Goal: Transaction & Acquisition: Book appointment/travel/reservation

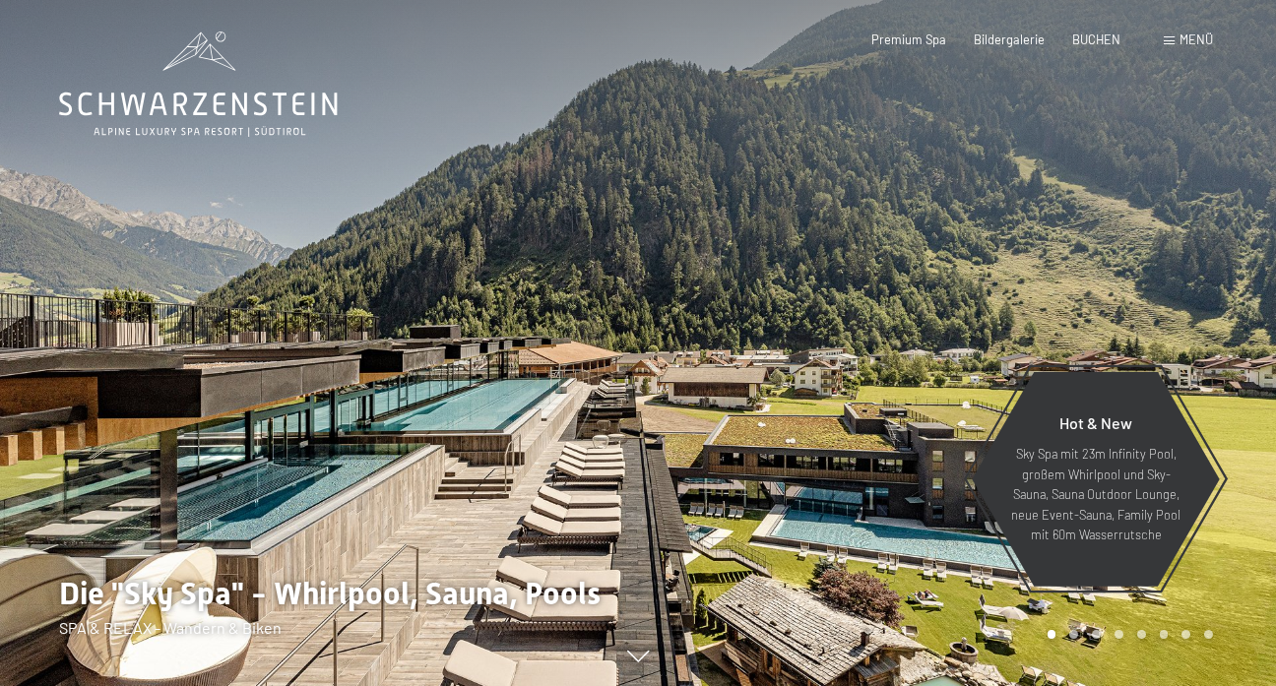
click at [1181, 31] on div "Buchen Anfragen Premium Spa Bildergalerie BUCHEN Menü DE IT EN Gutschein Bilder…" at bounding box center [1014, 40] width 398 height 18
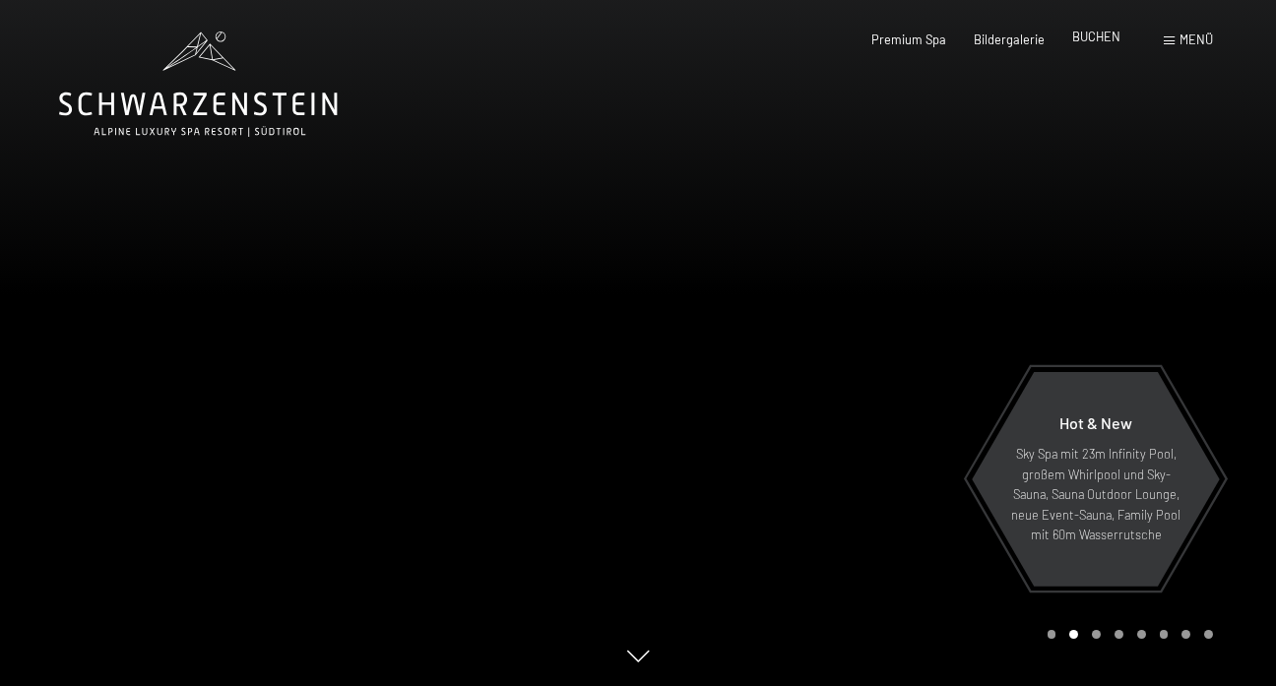
click at [1096, 45] on div "BUCHEN" at bounding box center [1096, 38] width 48 height 18
click at [1094, 36] on span "BUCHEN" at bounding box center [1096, 37] width 48 height 16
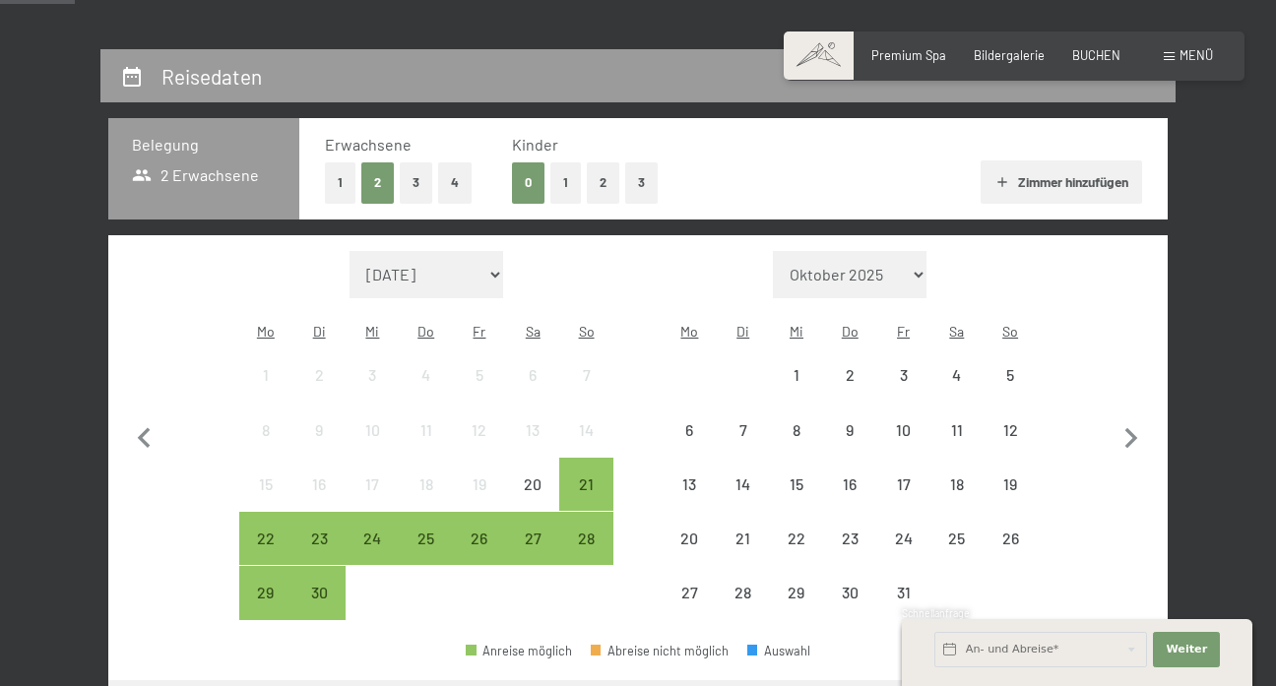
scroll to position [336, 0]
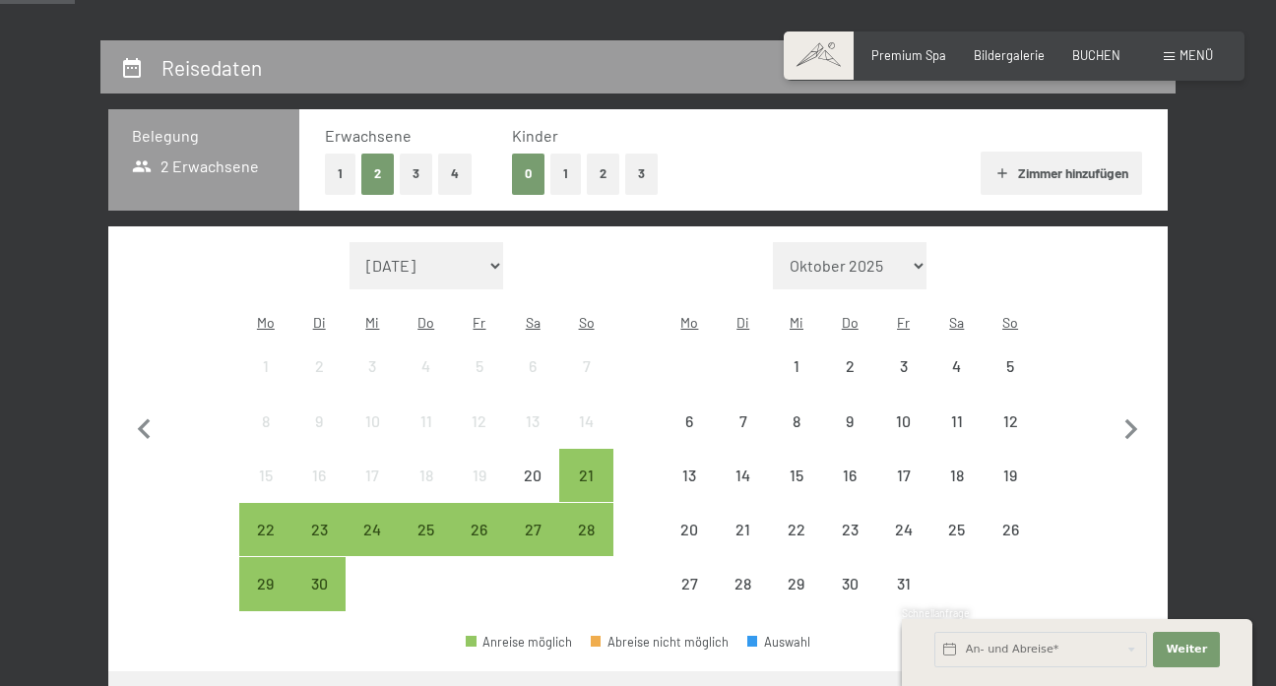
click at [552, 162] on button "1" at bounding box center [565, 174] width 31 height 40
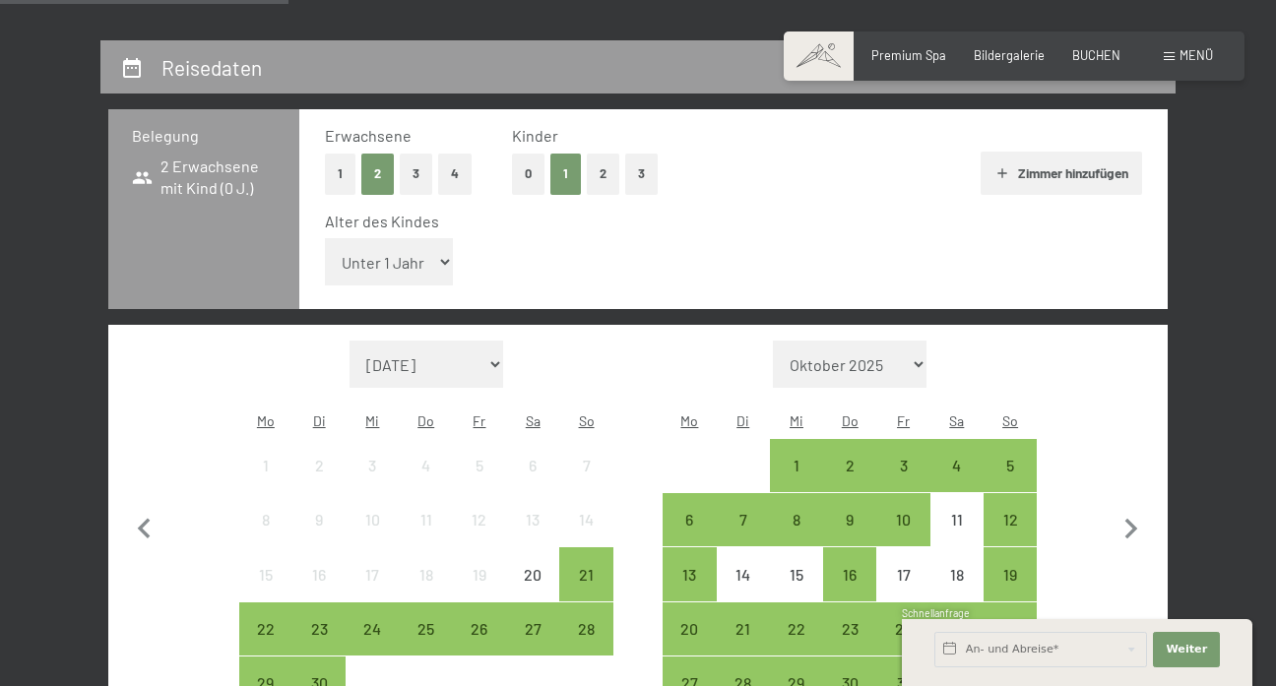
scroll to position [504, 0]
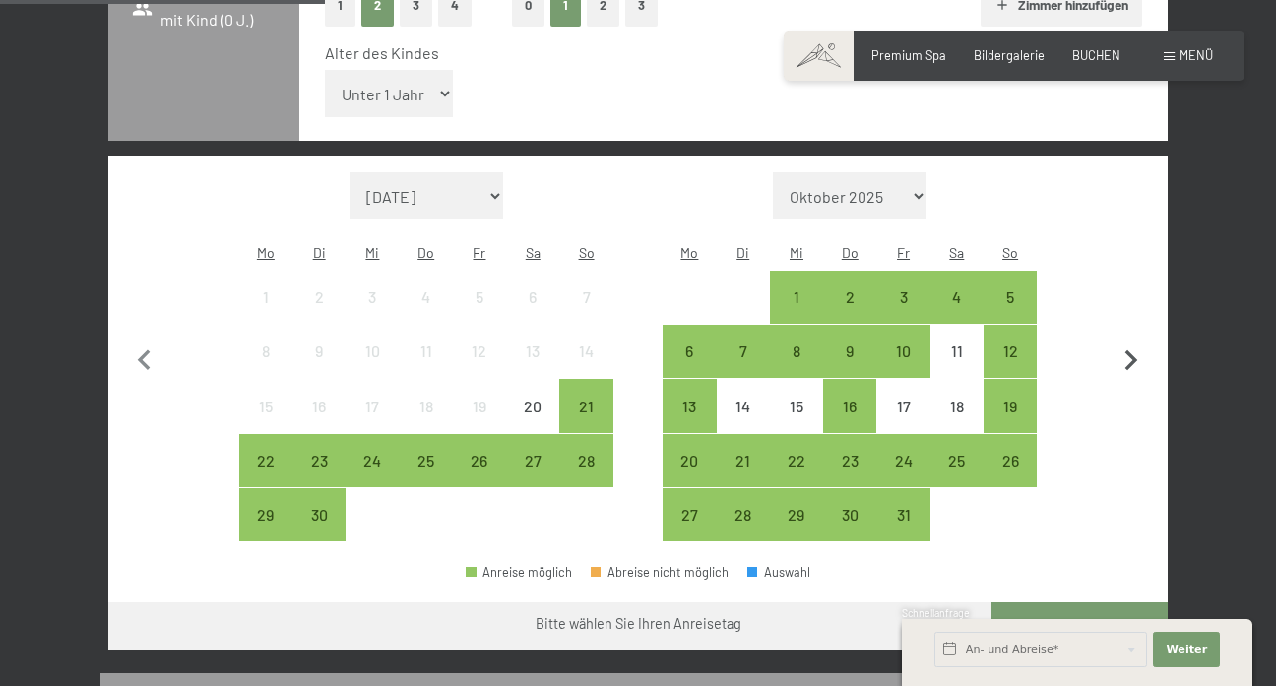
click at [1126, 341] on icon "button" at bounding box center [1130, 361] width 41 height 41
select select "[DATE]"
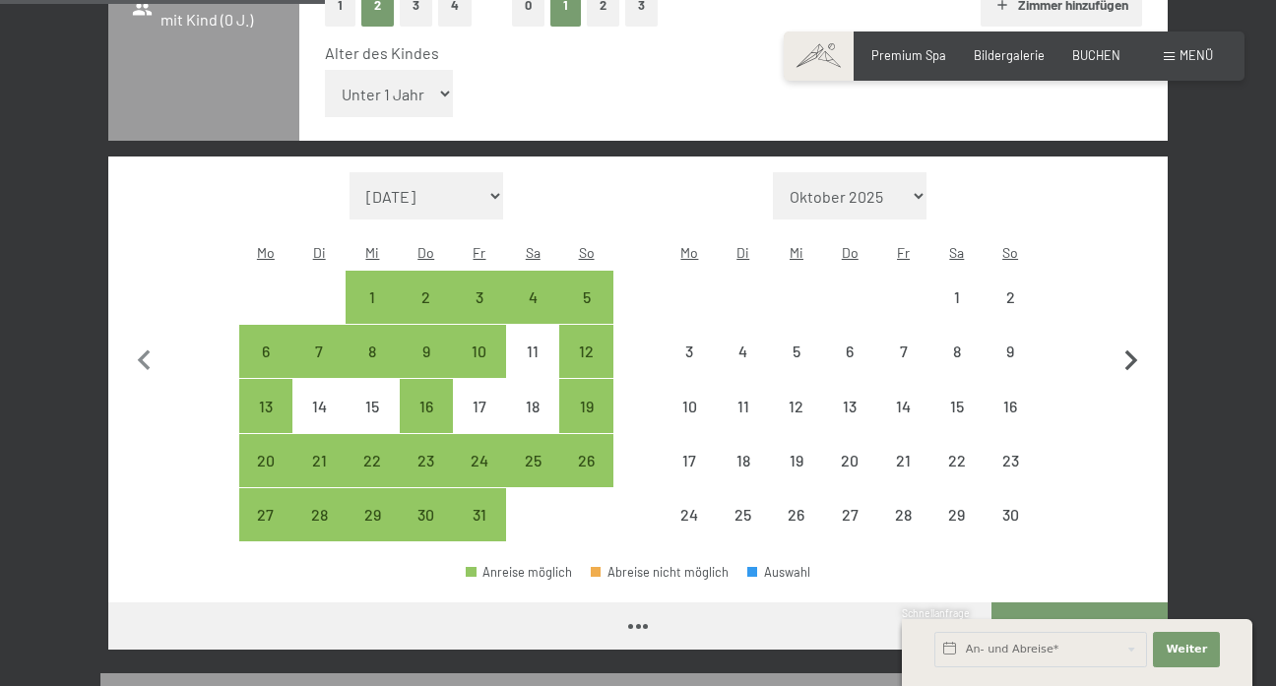
select select "[DATE]"
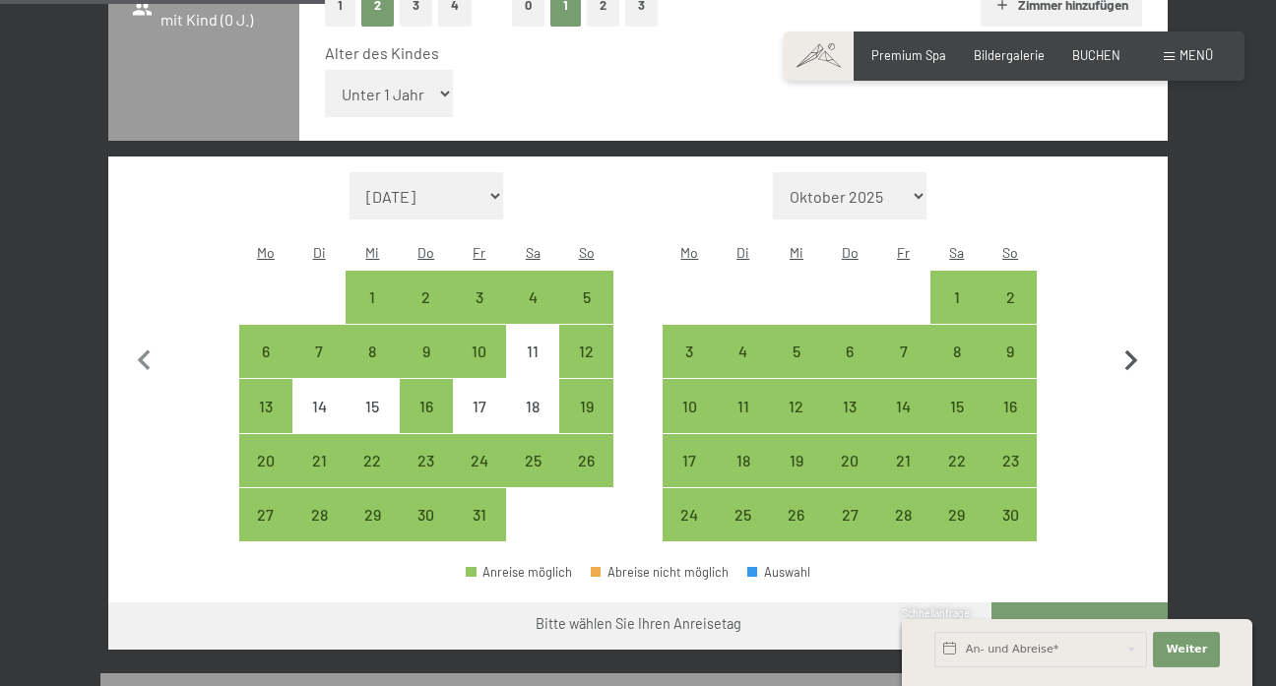
click at [1126, 341] on icon "button" at bounding box center [1130, 361] width 41 height 41
select select "[DATE]"
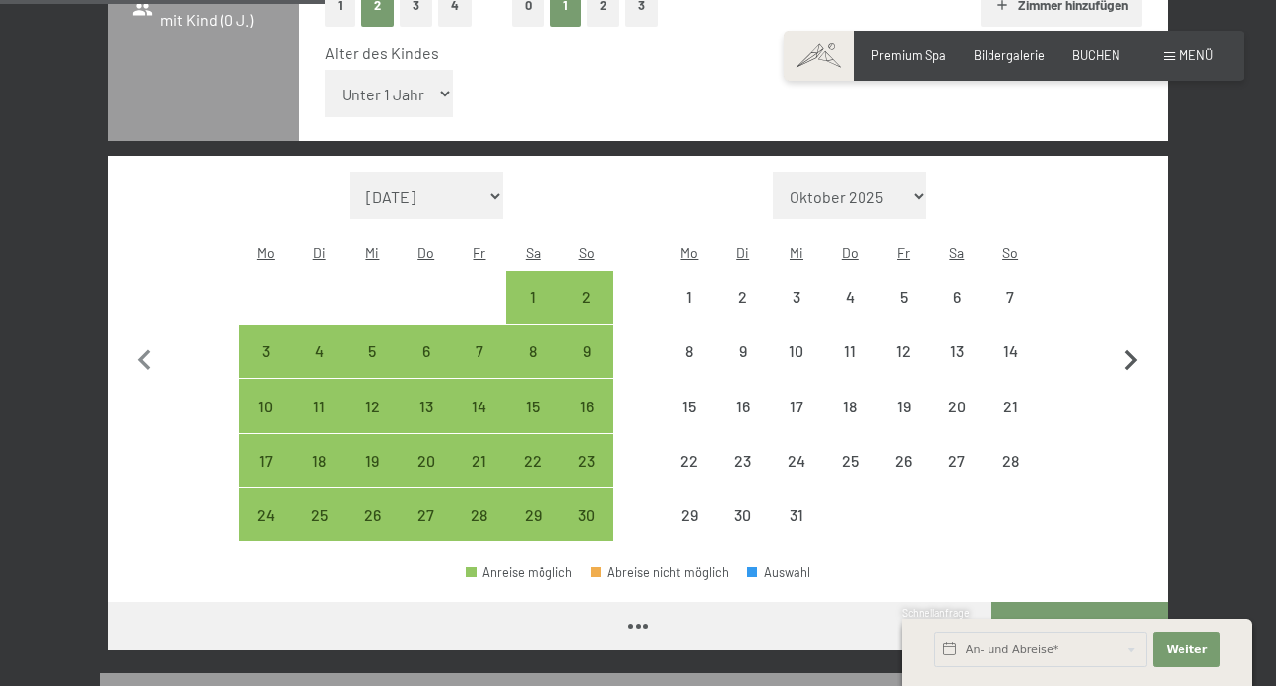
select select "[DATE]"
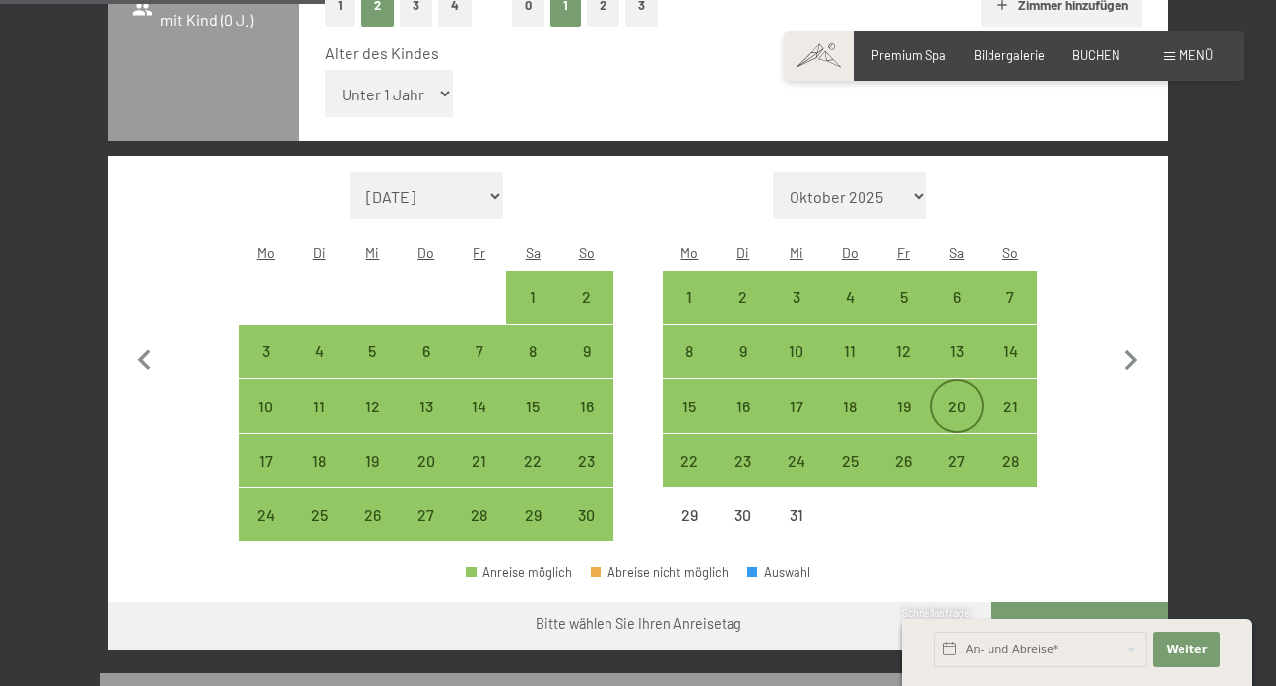
click at [974, 399] on div "20" at bounding box center [956, 423] width 49 height 49
select select "[DATE]"
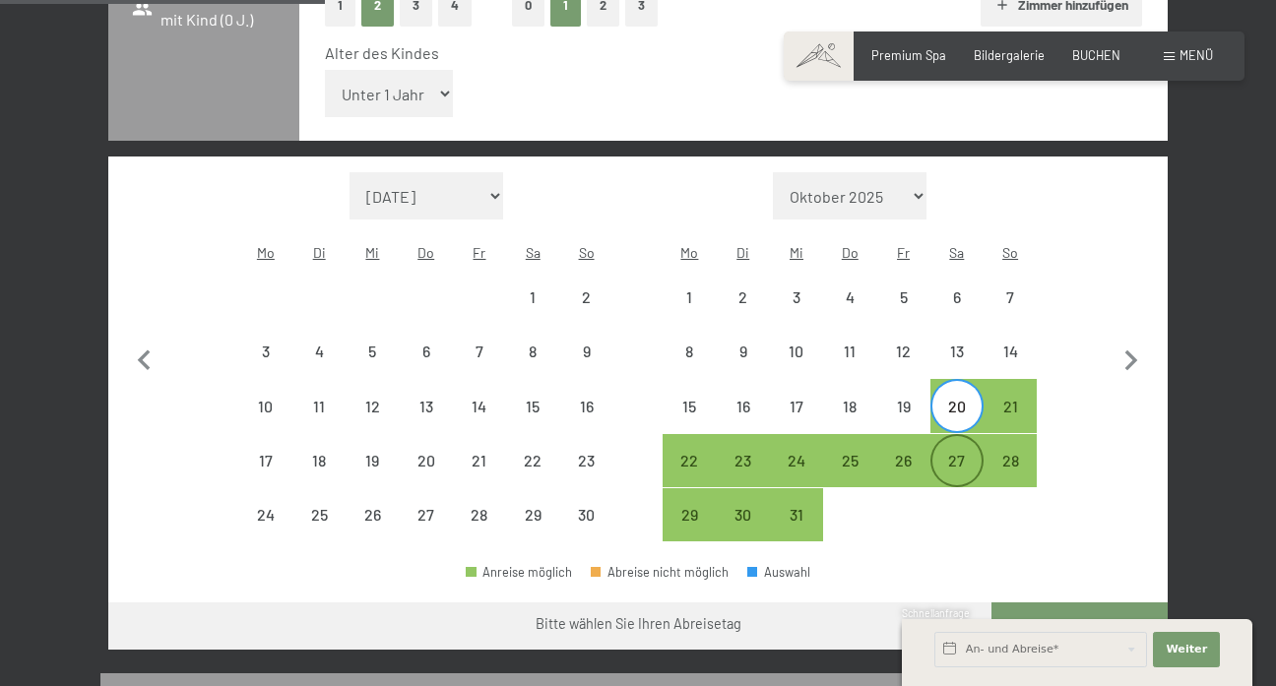
click at [957, 453] on div "27" at bounding box center [956, 477] width 49 height 49
select select "[DATE]"
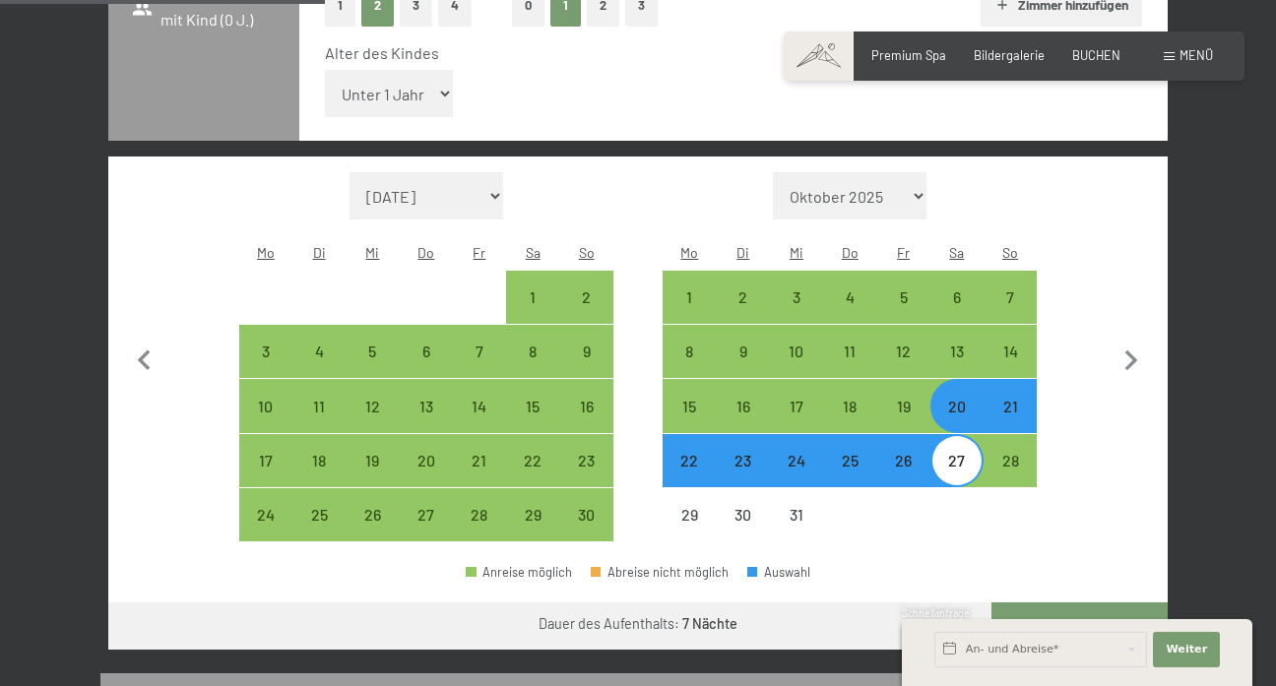
click at [1062, 602] on button "Weiter zu „Zimmer“" at bounding box center [1079, 625] width 176 height 47
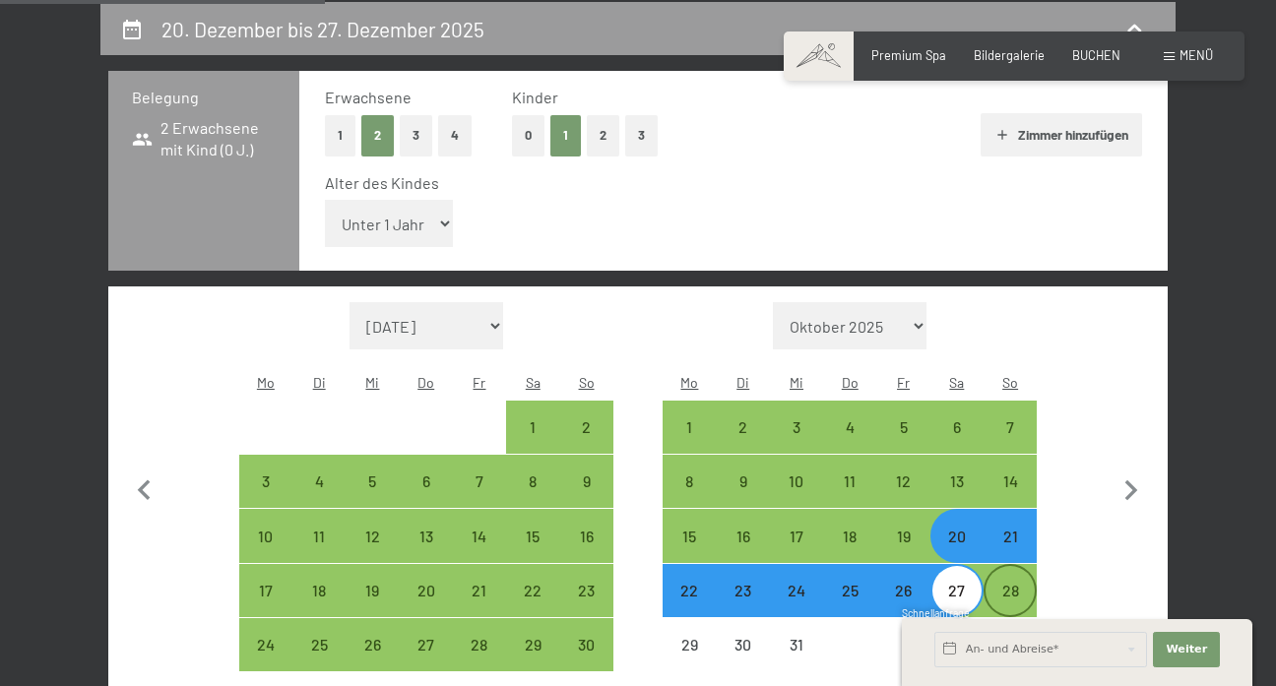
select select "[DATE]"
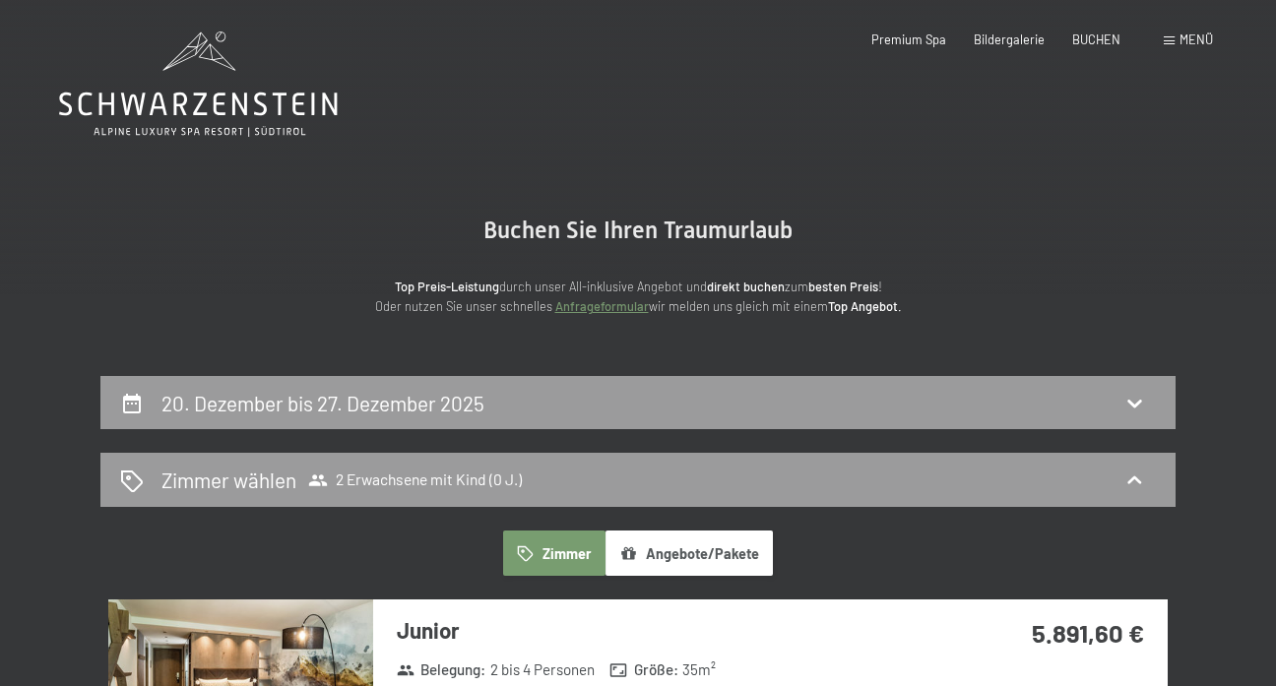
scroll to position [0, 0]
click at [625, 389] on div "20. Dezember bis 27. Dezember 2025" at bounding box center [637, 403] width 1035 height 29
select select "[DATE]"
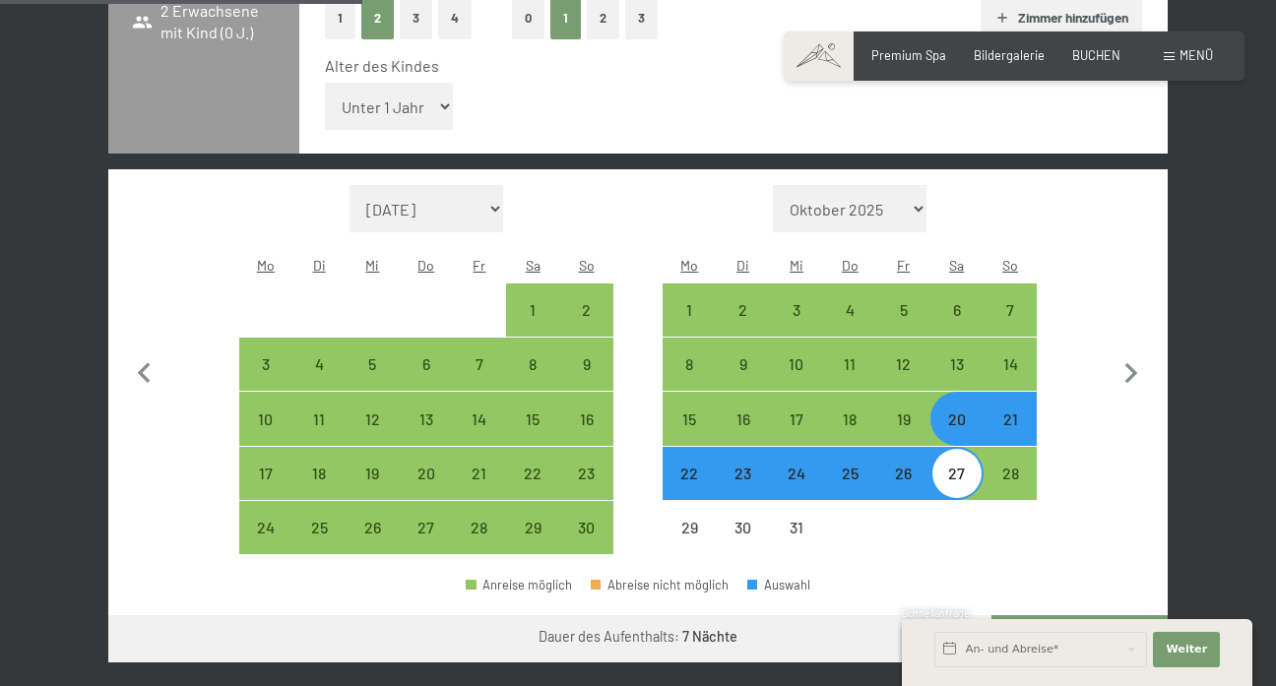
scroll to position [517, 0]
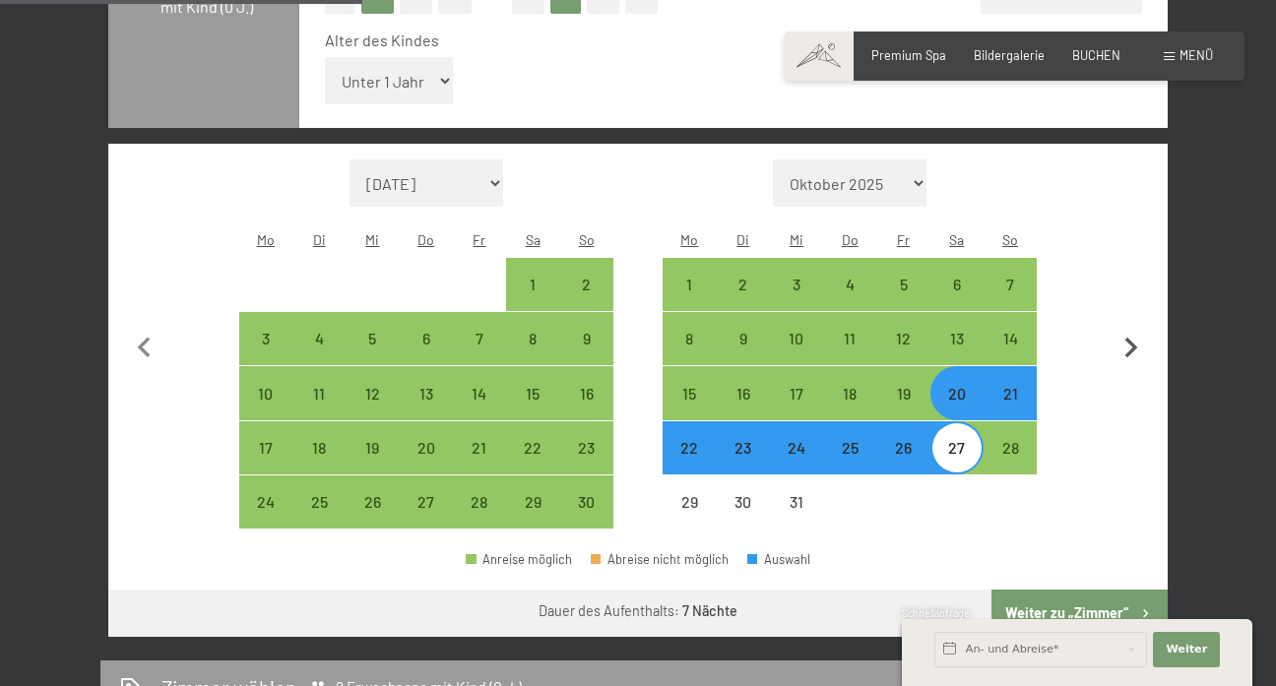
click at [1127, 328] on icon "button" at bounding box center [1130, 348] width 41 height 41
select select "[DATE]"
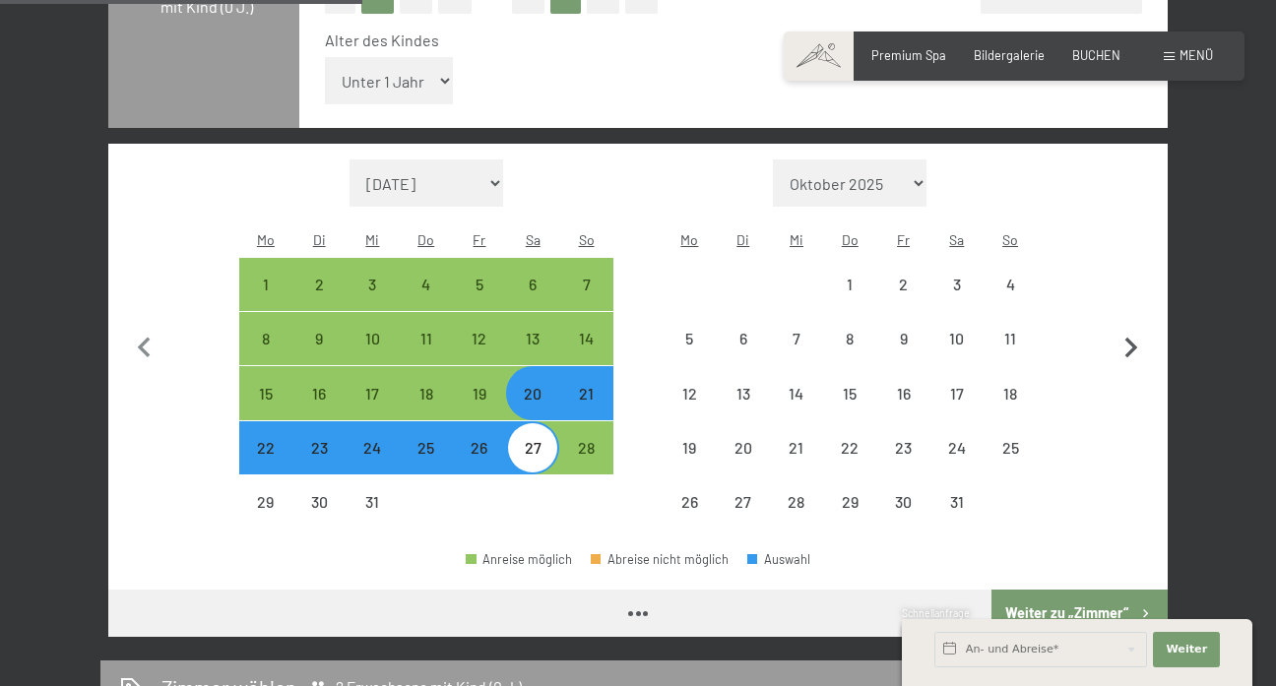
select select "[DATE]"
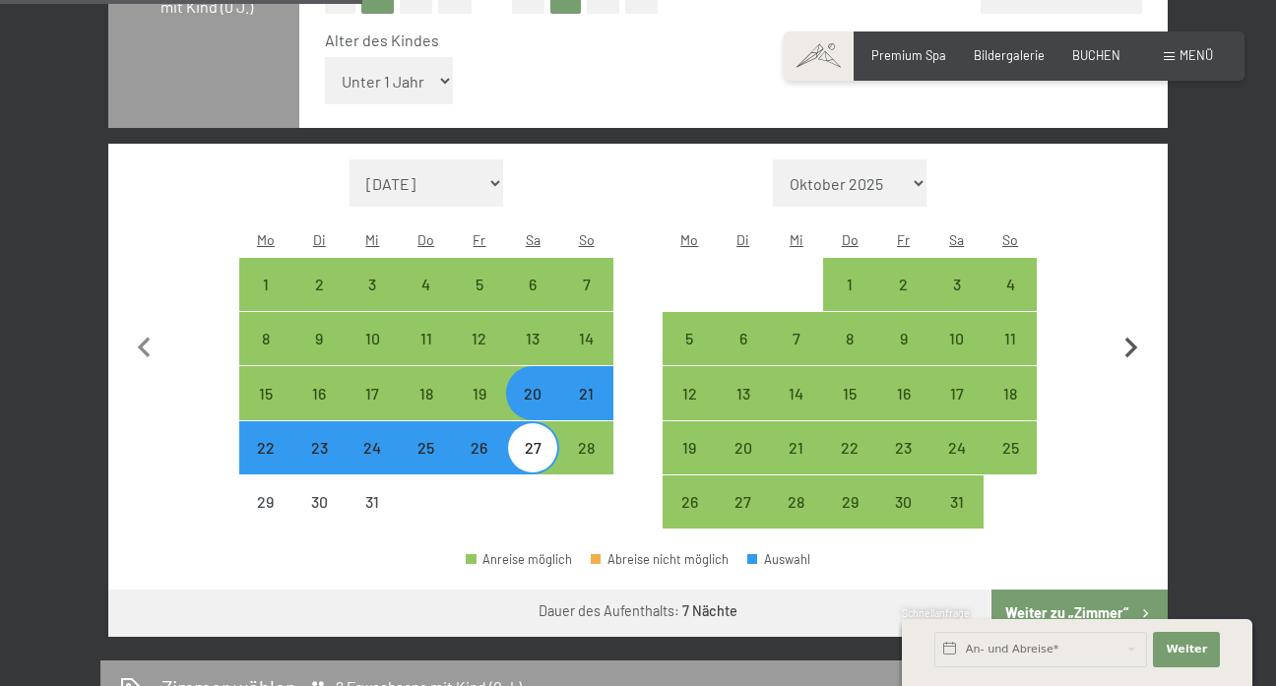
click at [1127, 328] on icon "button" at bounding box center [1130, 348] width 41 height 41
select select "[DATE]"
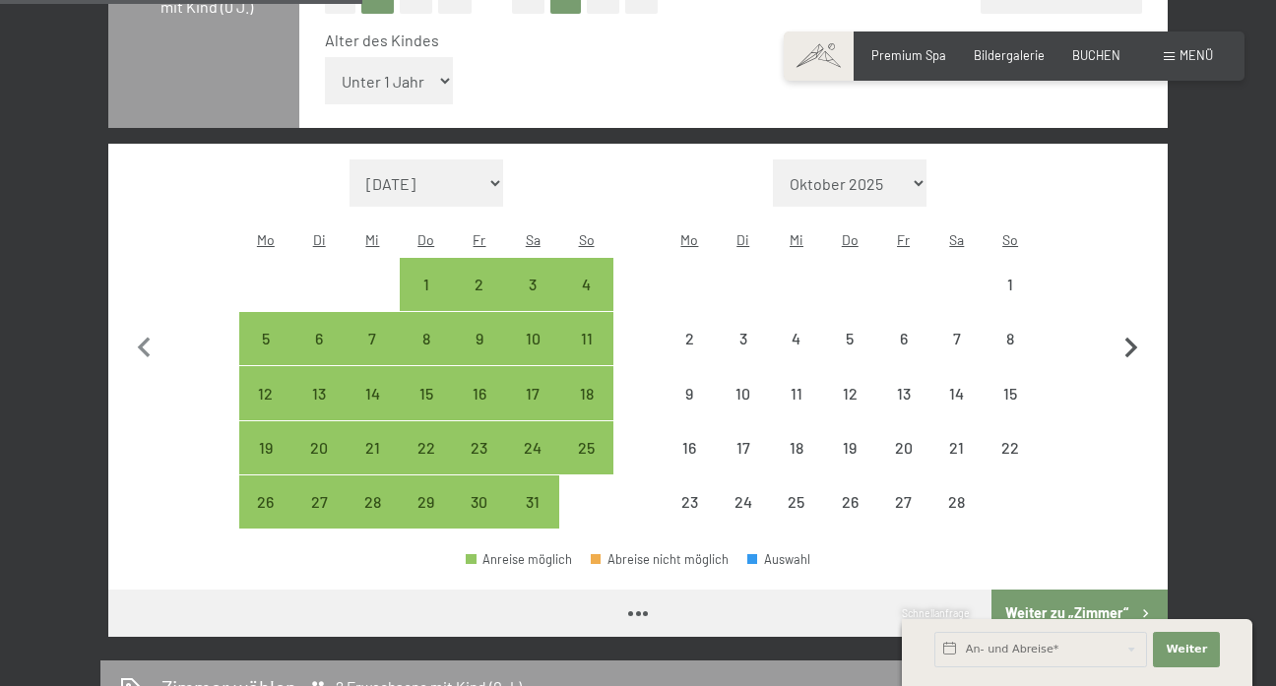
select select "[DATE]"
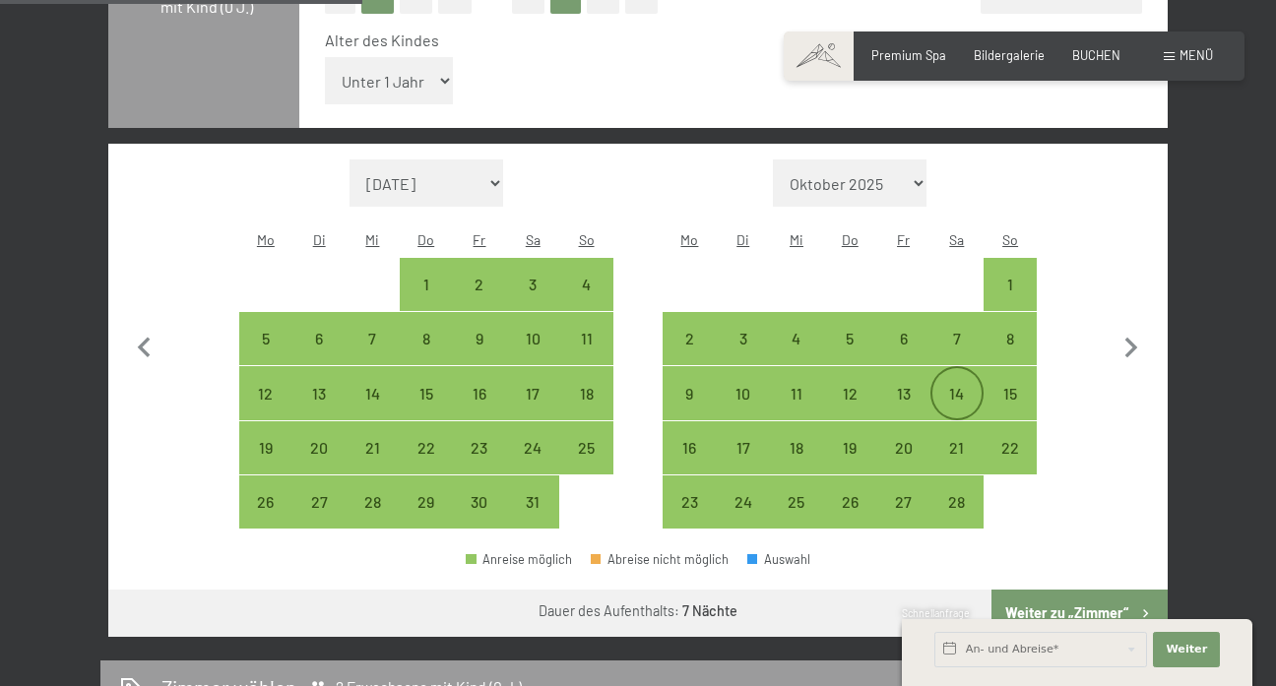
click at [951, 386] on div "14" at bounding box center [956, 410] width 49 height 49
select select "[DATE]"
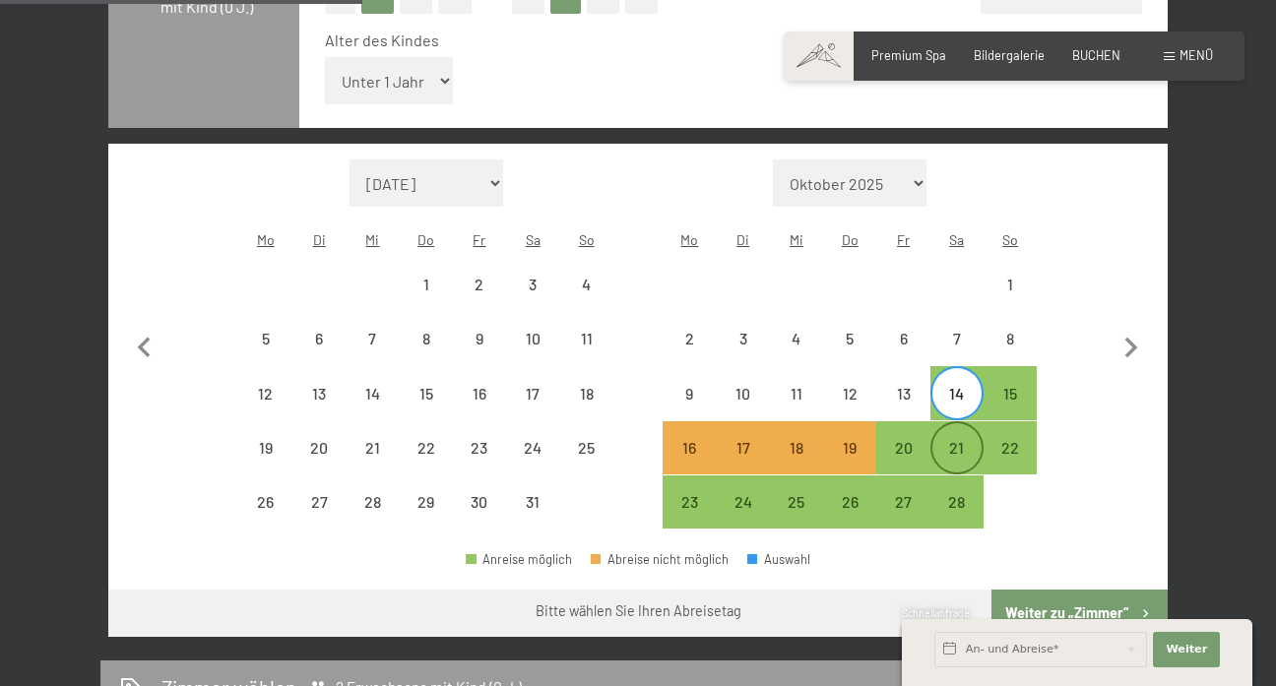
click at [951, 440] on div "21" at bounding box center [956, 464] width 49 height 49
select select "[DATE]"
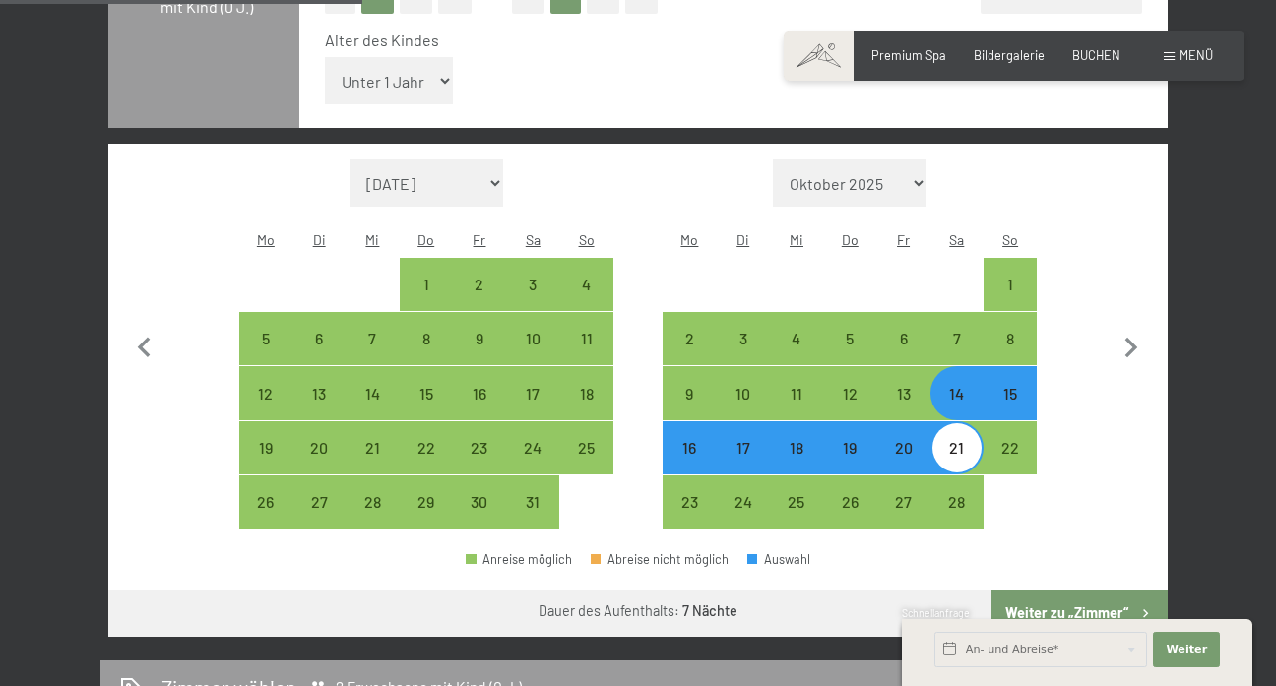
click at [1109, 590] on button "Weiter zu „Zimmer“" at bounding box center [1079, 613] width 176 height 47
select select "[DATE]"
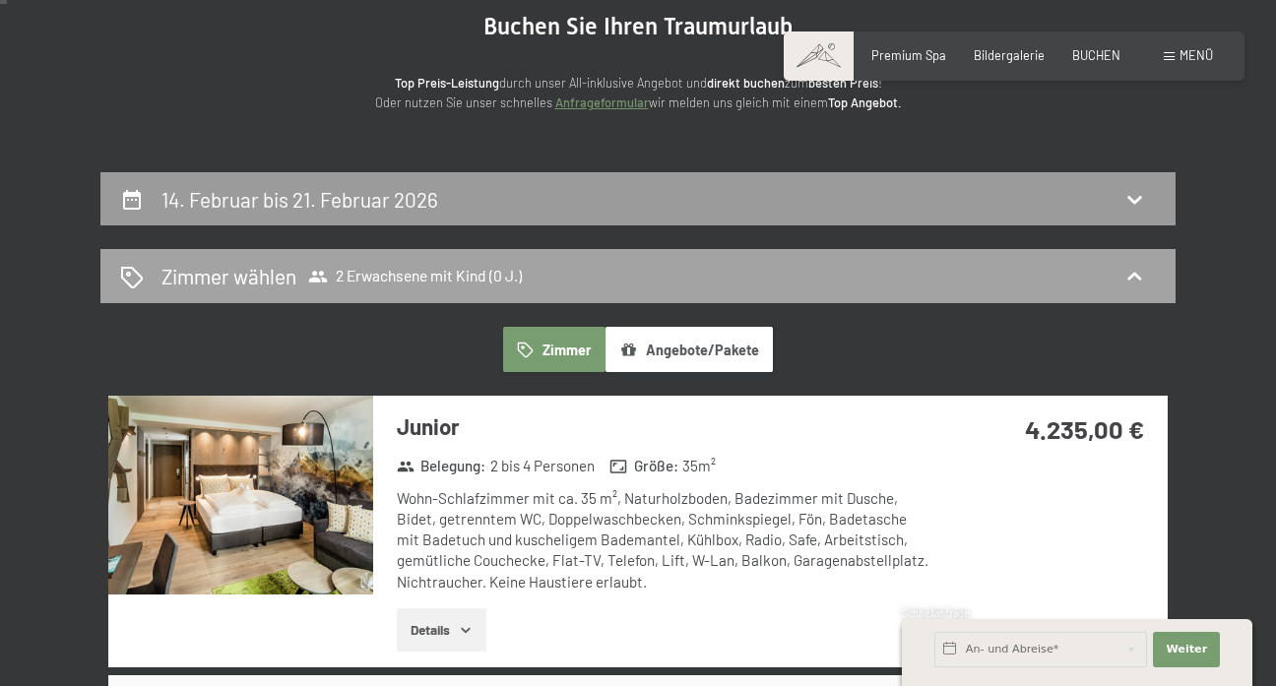
scroll to position [31, 1]
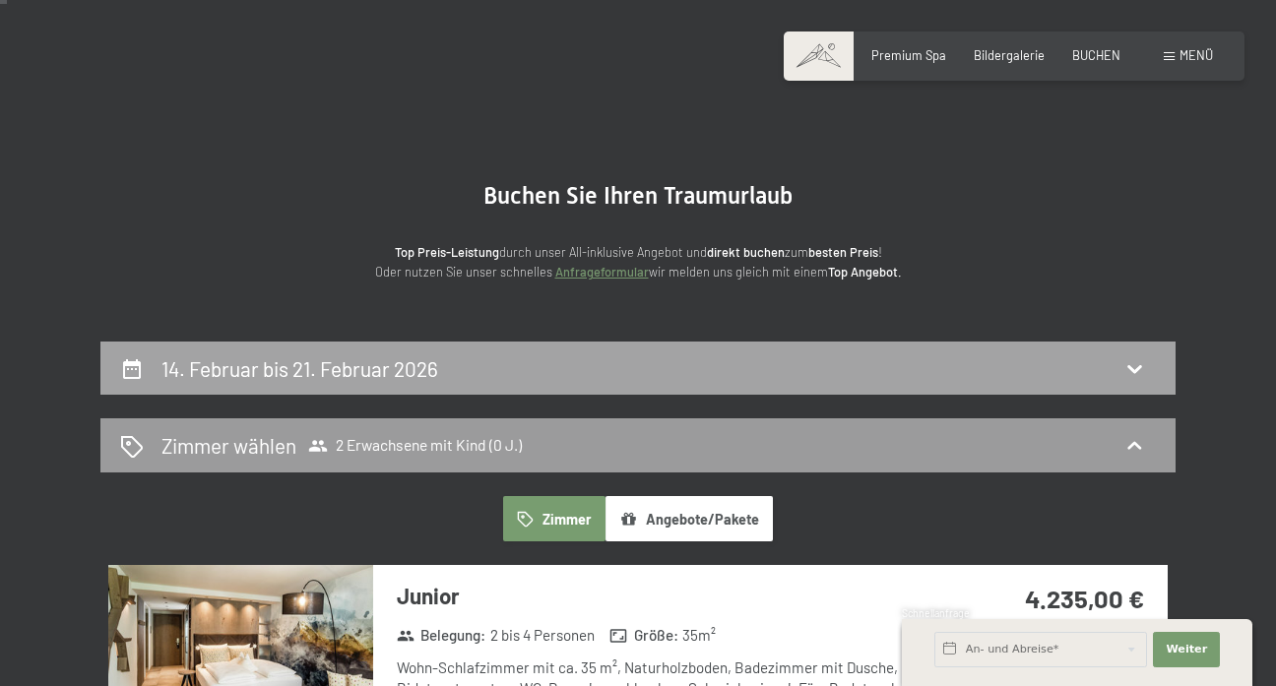
click at [1032, 370] on div "14. Februar bis 21. Februar 2026" at bounding box center [637, 368] width 1035 height 29
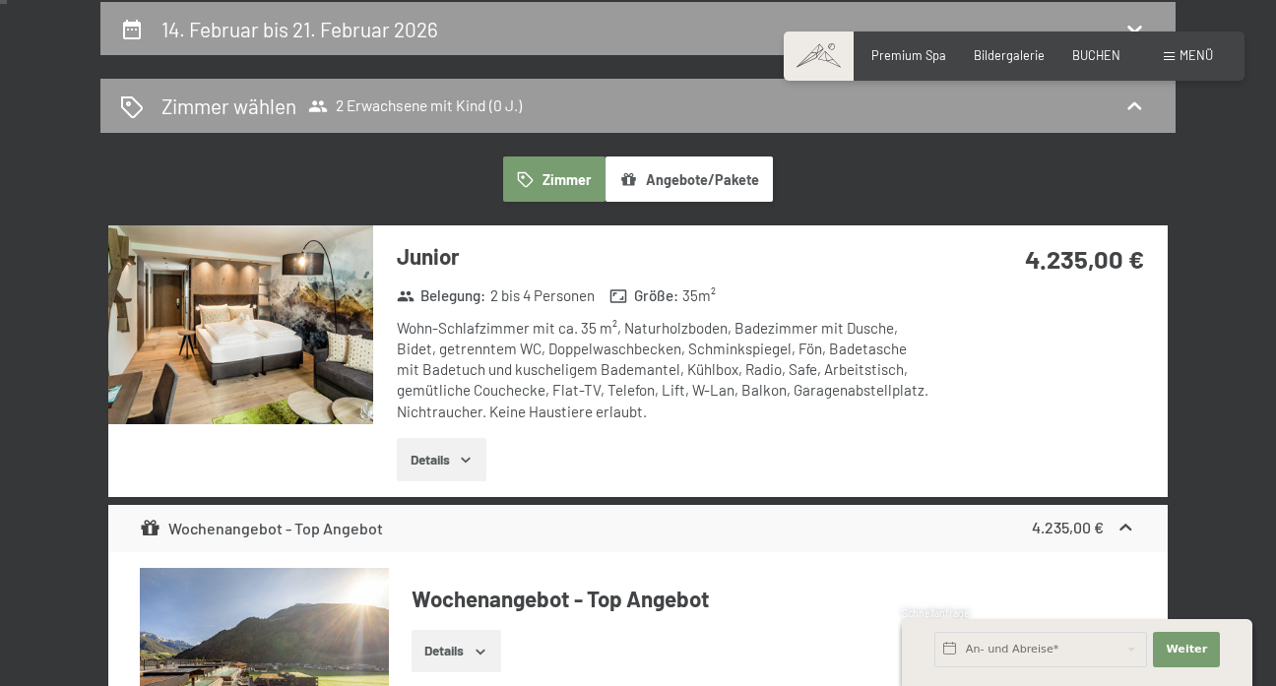
select select "[DATE]"
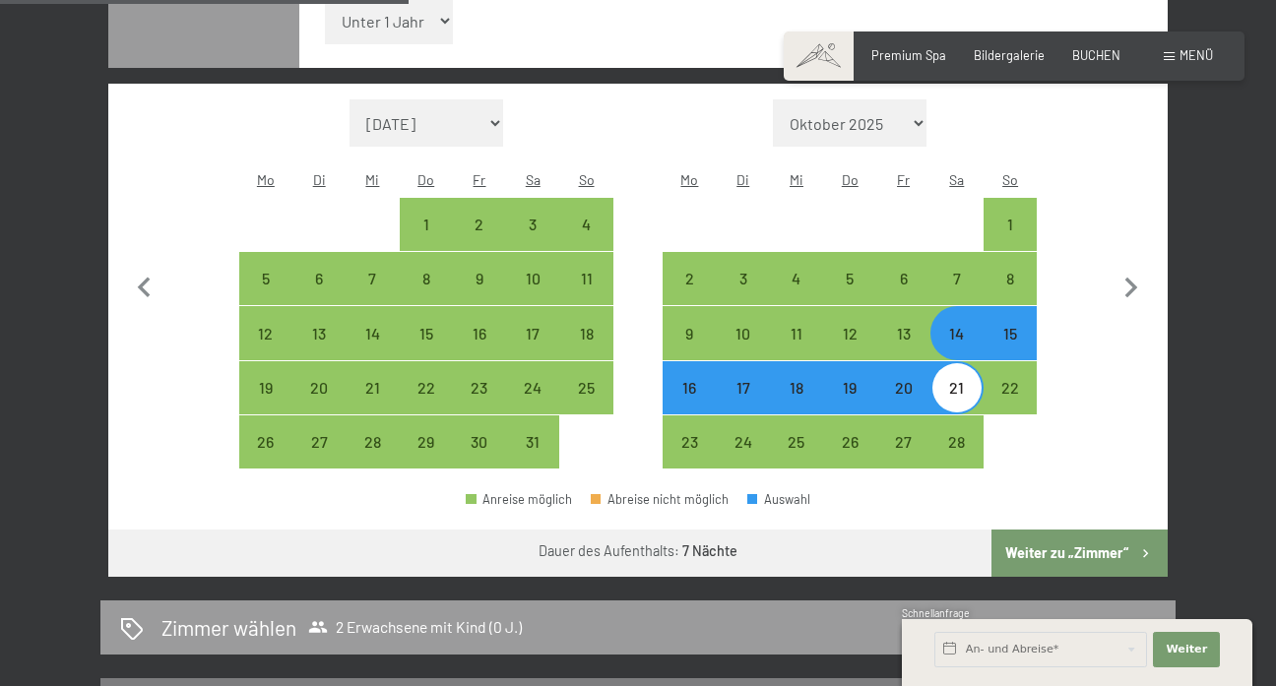
scroll to position [584, 0]
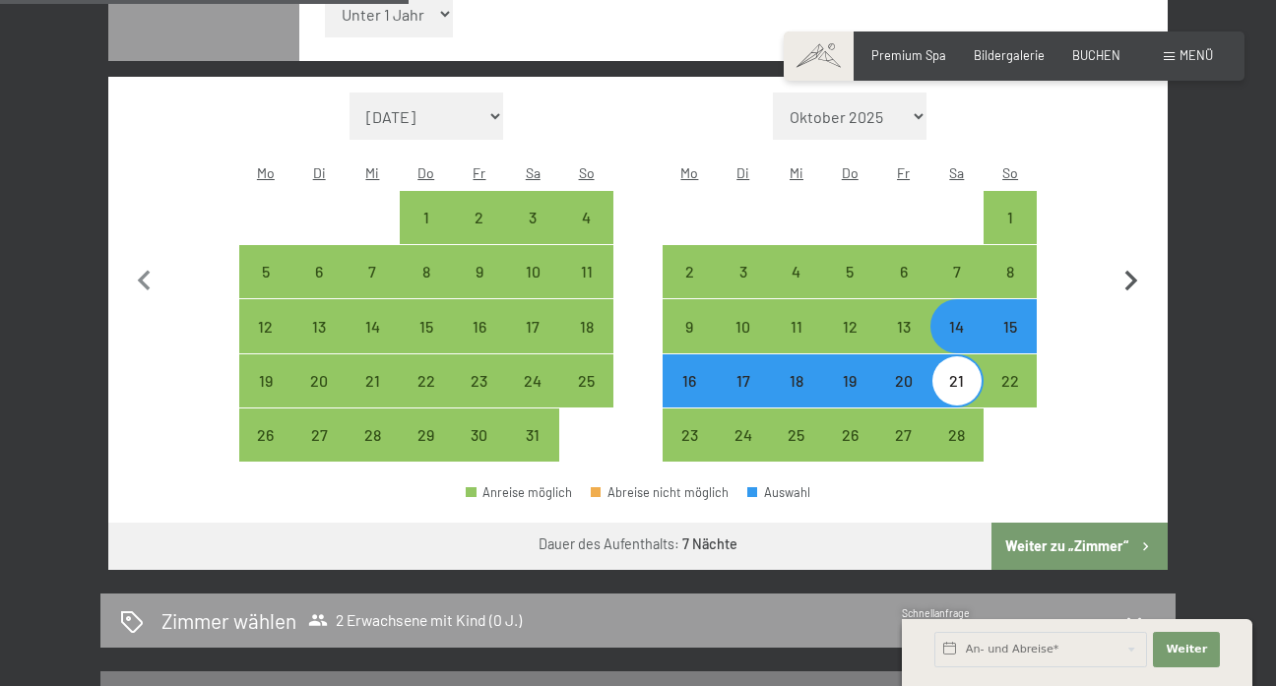
click at [1139, 261] on icon "button" at bounding box center [1130, 281] width 41 height 41
select select "[DATE]"
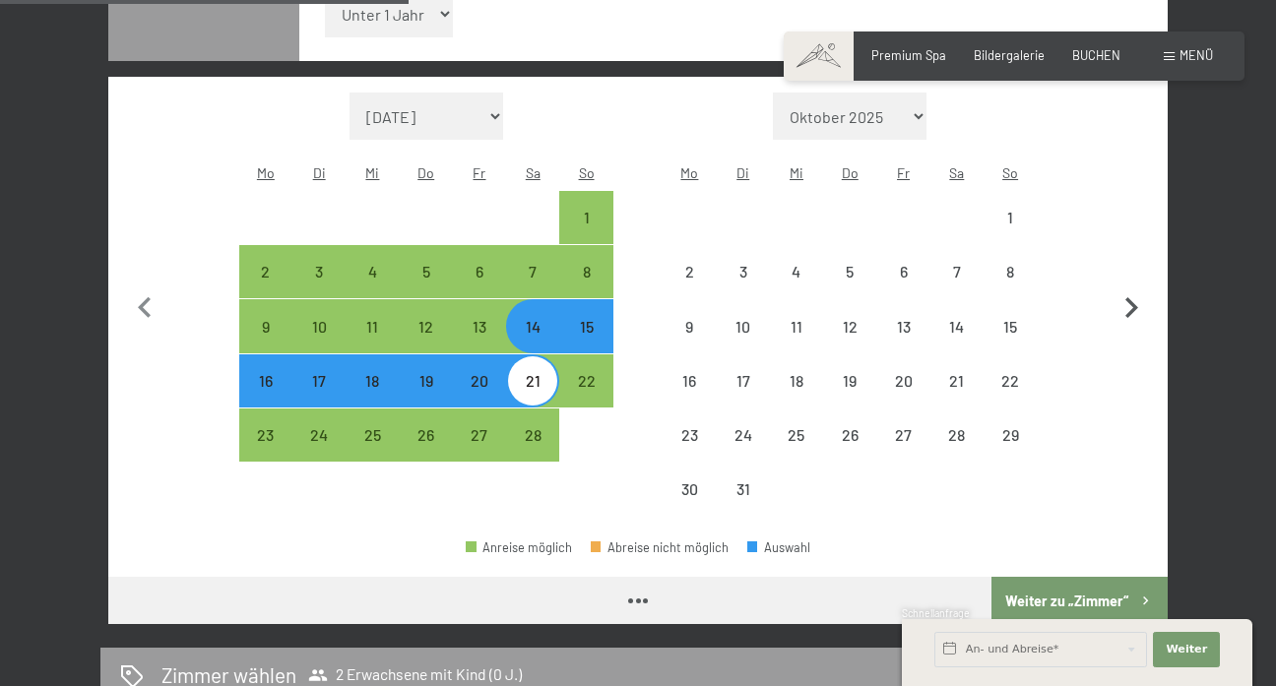
click at [1139, 229] on button "button" at bounding box center [1130, 305] width 41 height 424
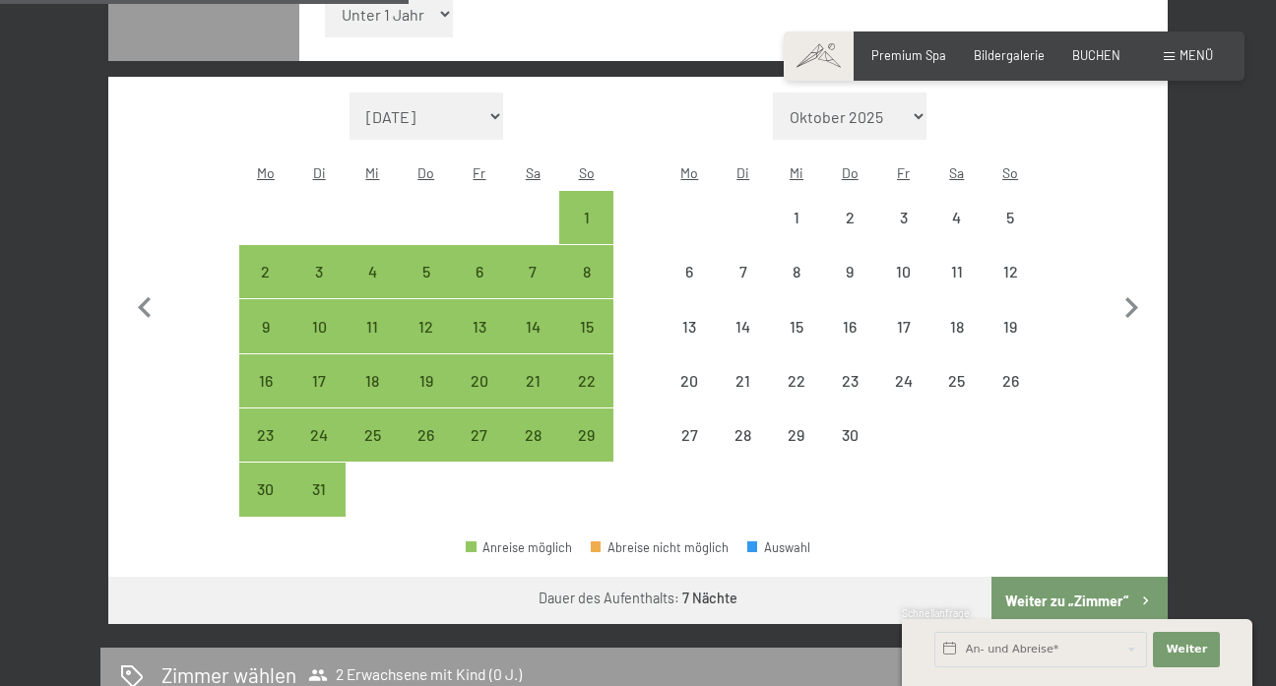
select select "[DATE]"
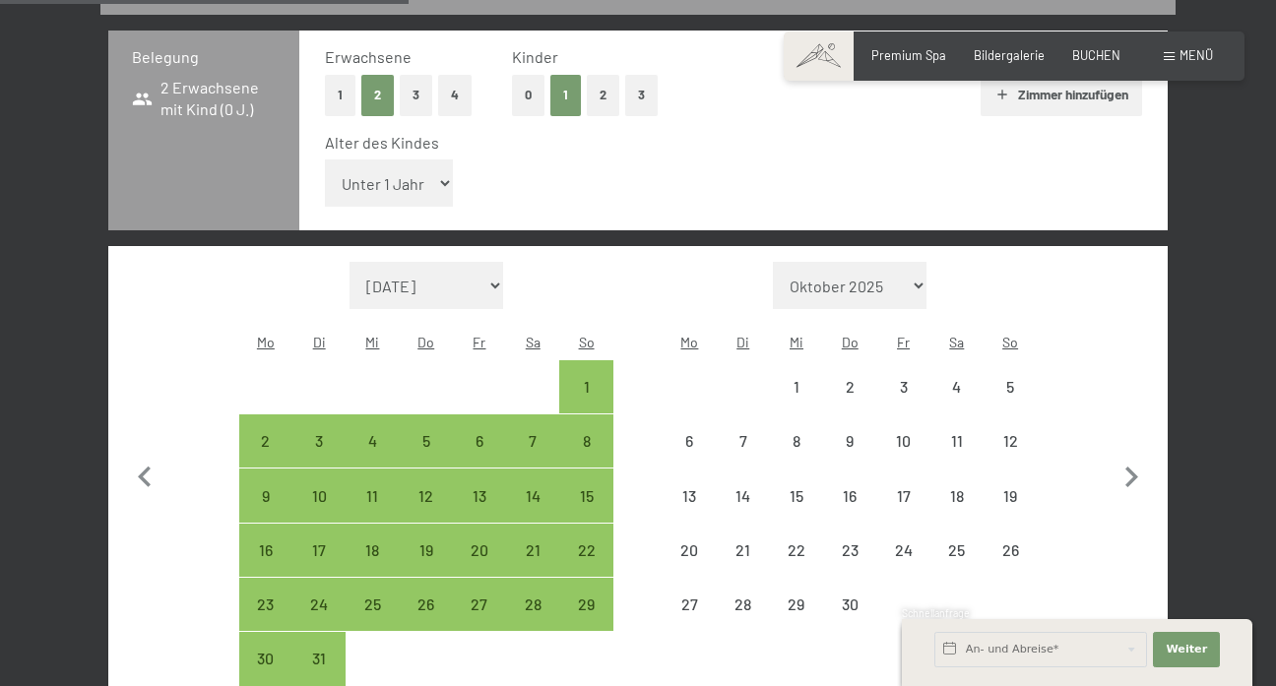
select select "[DATE]"
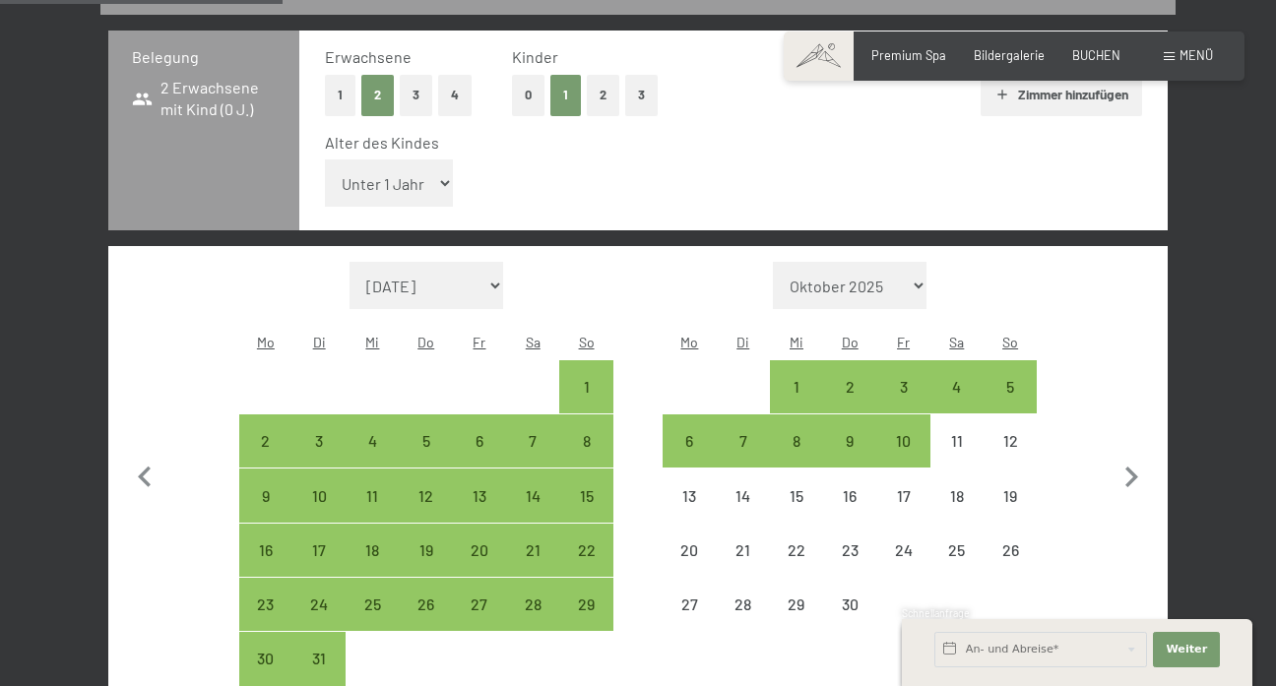
scroll to position [415, 0]
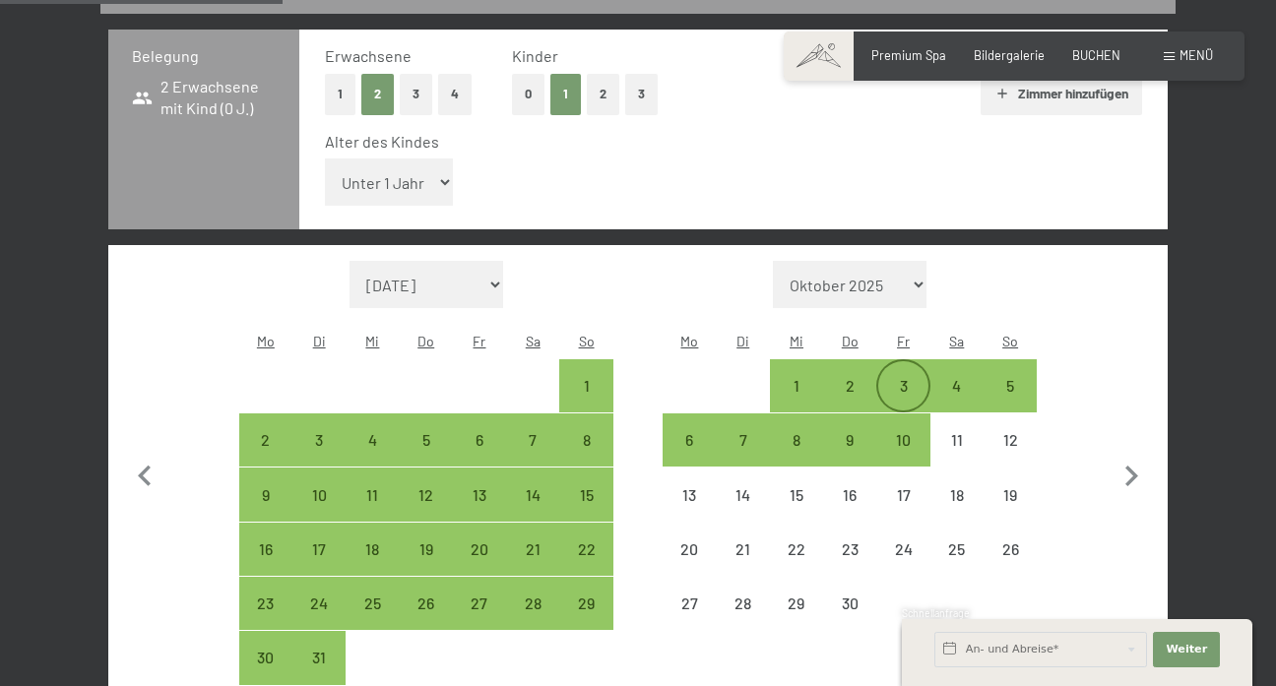
click at [910, 378] on div "3" at bounding box center [902, 402] width 49 height 49
select select "[DATE]"
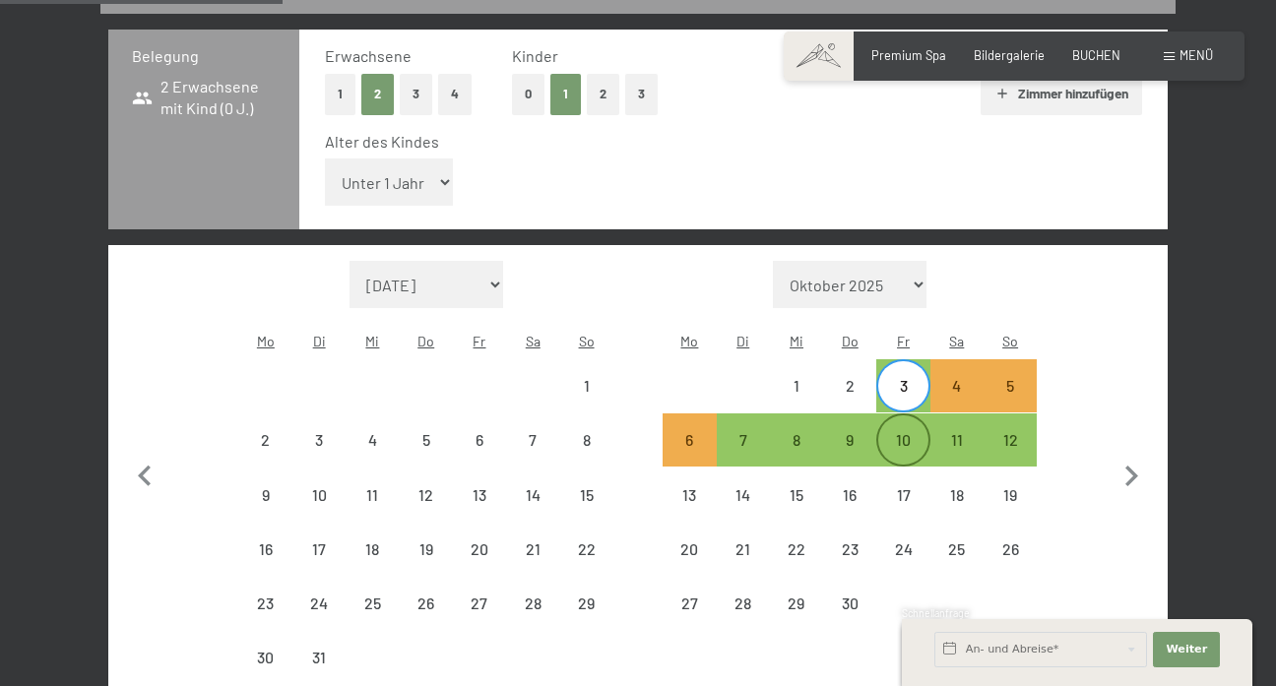
click at [909, 432] on div "10" at bounding box center [902, 456] width 49 height 49
select select "[DATE]"
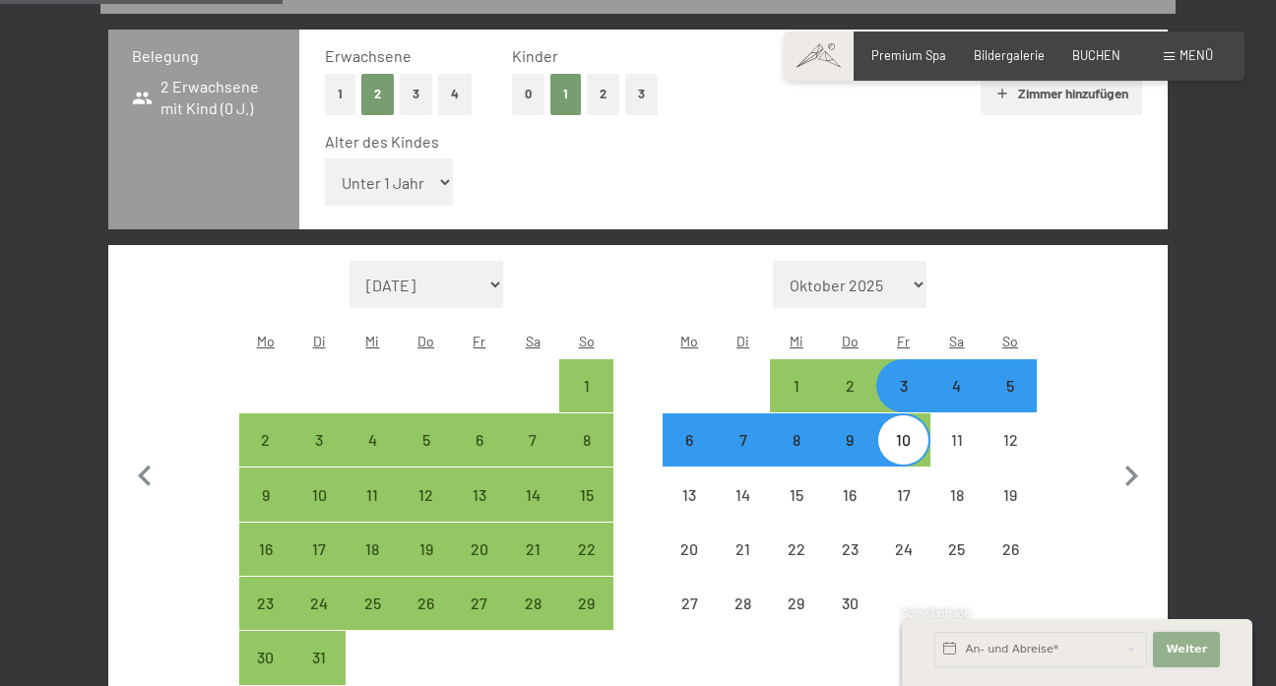
click at [1168, 646] on span "Weiter" at bounding box center [1185, 650] width 41 height 16
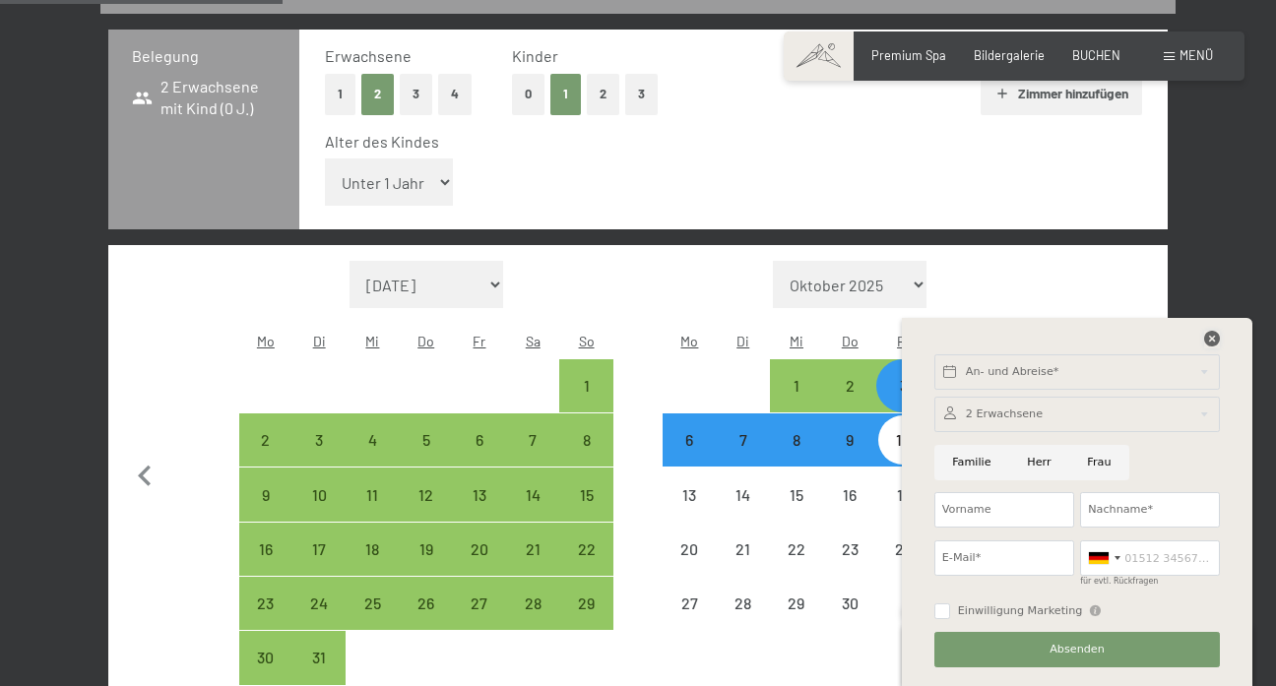
click at [1212, 340] on icon at bounding box center [1212, 339] width 16 height 16
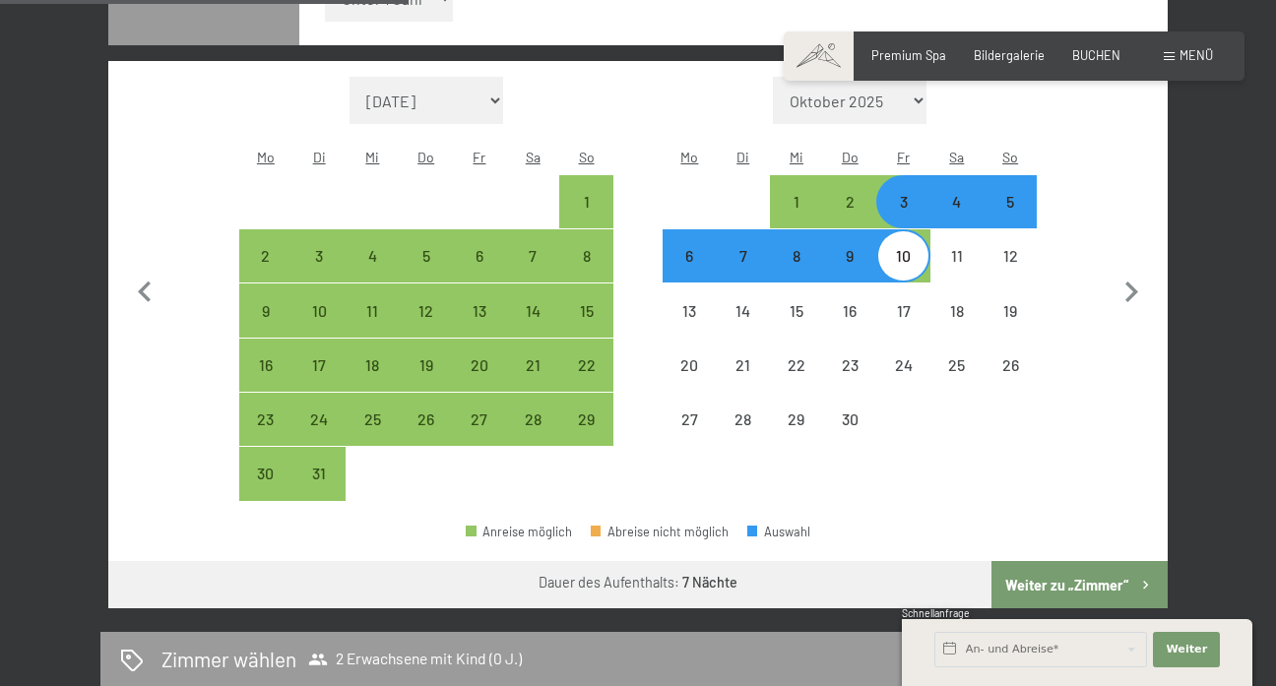
click at [1087, 561] on button "Weiter zu „Zimmer“" at bounding box center [1079, 584] width 176 height 47
select select "[DATE]"
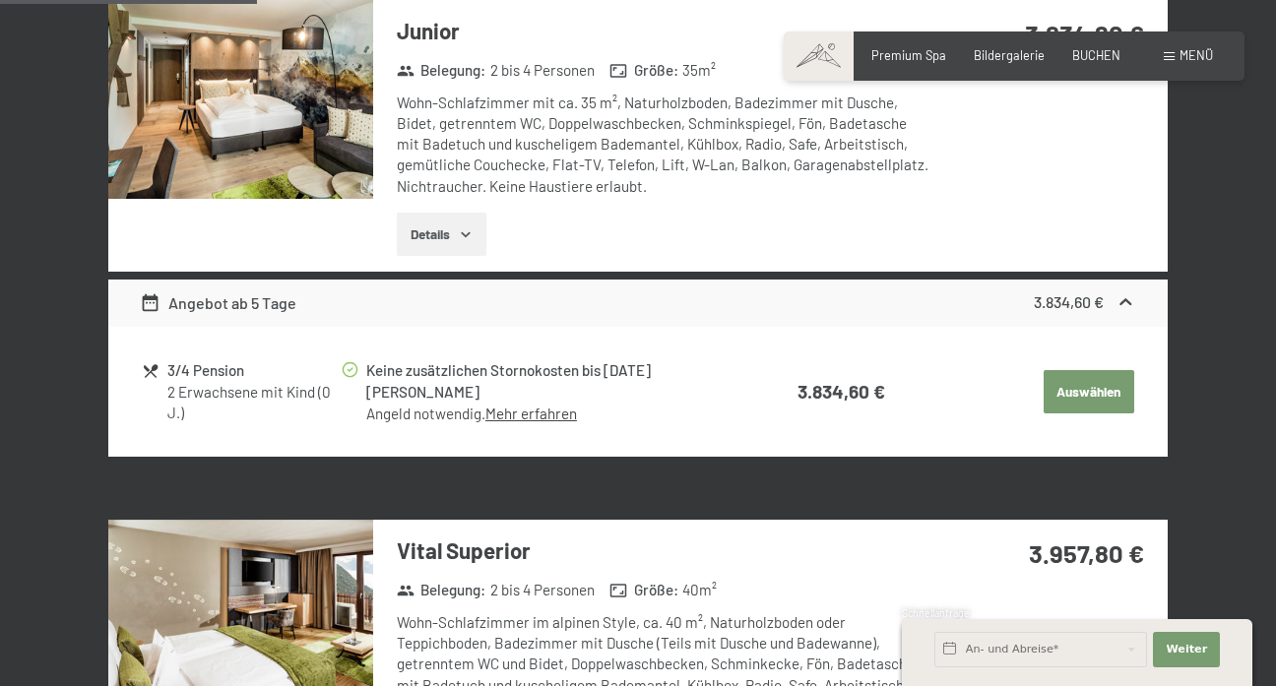
scroll to position [374, 0]
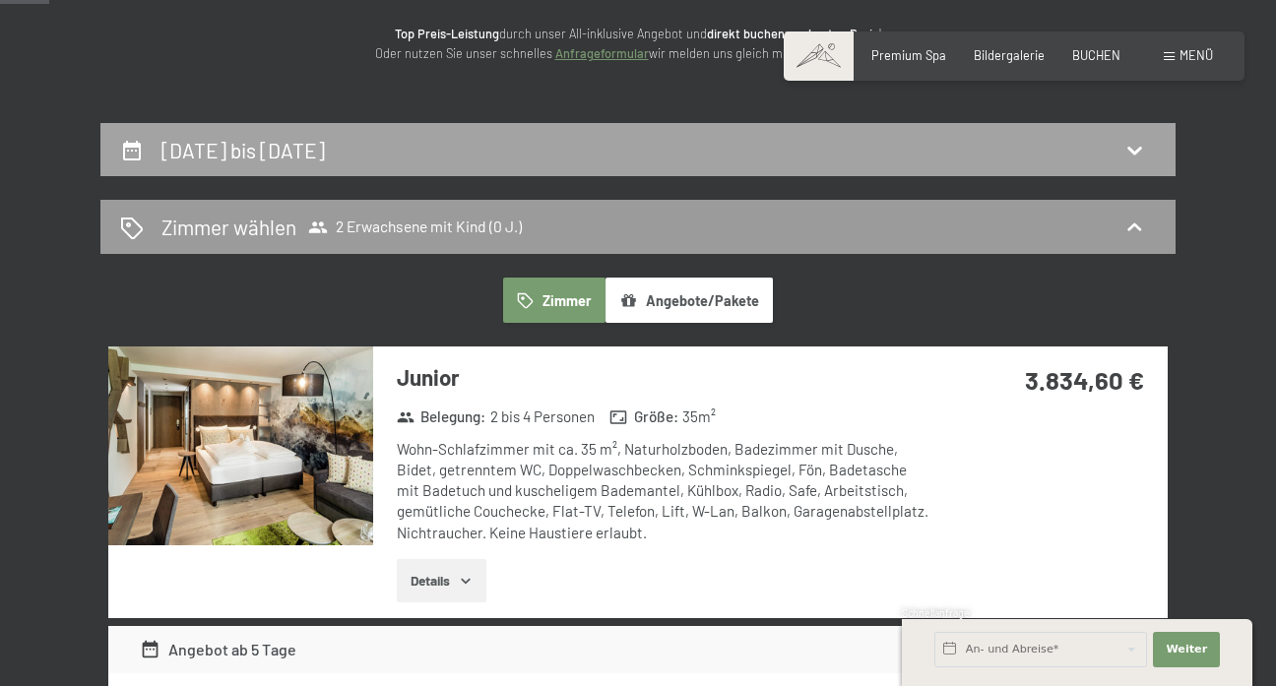
click at [738, 162] on div "[DATE] bis [DATE]" at bounding box center [637, 150] width 1075 height 54
select select "[DATE]"
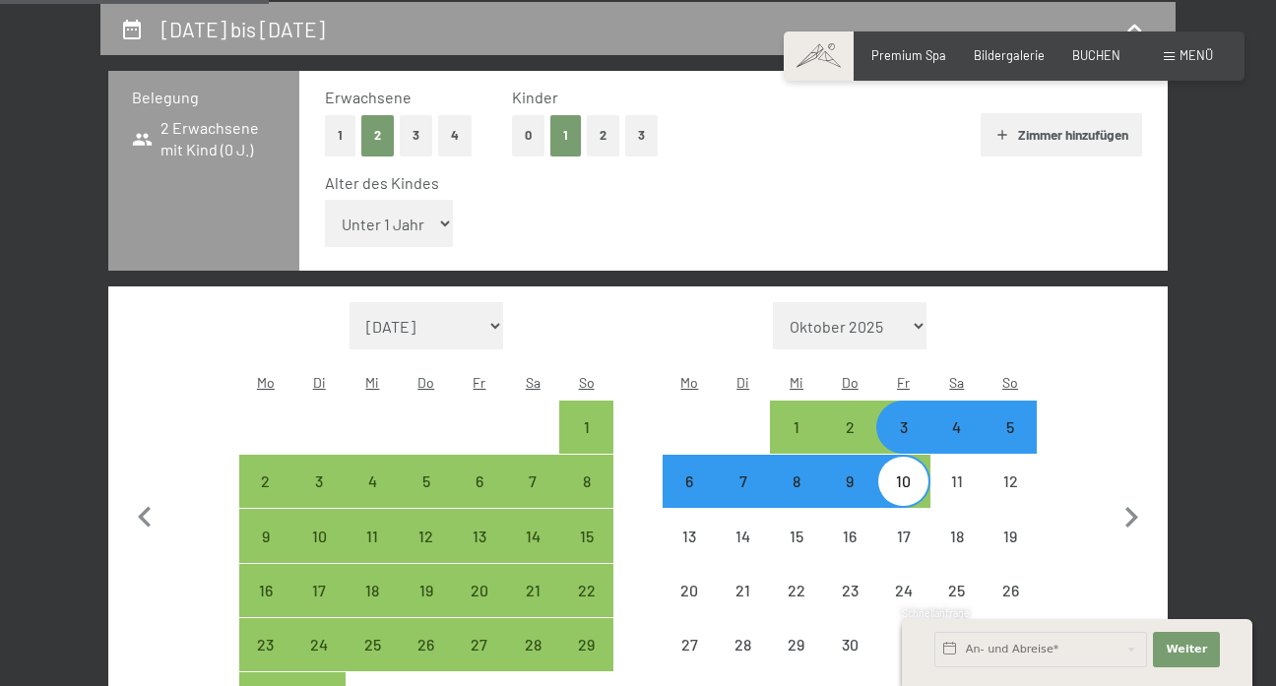
scroll to position [546, 0]
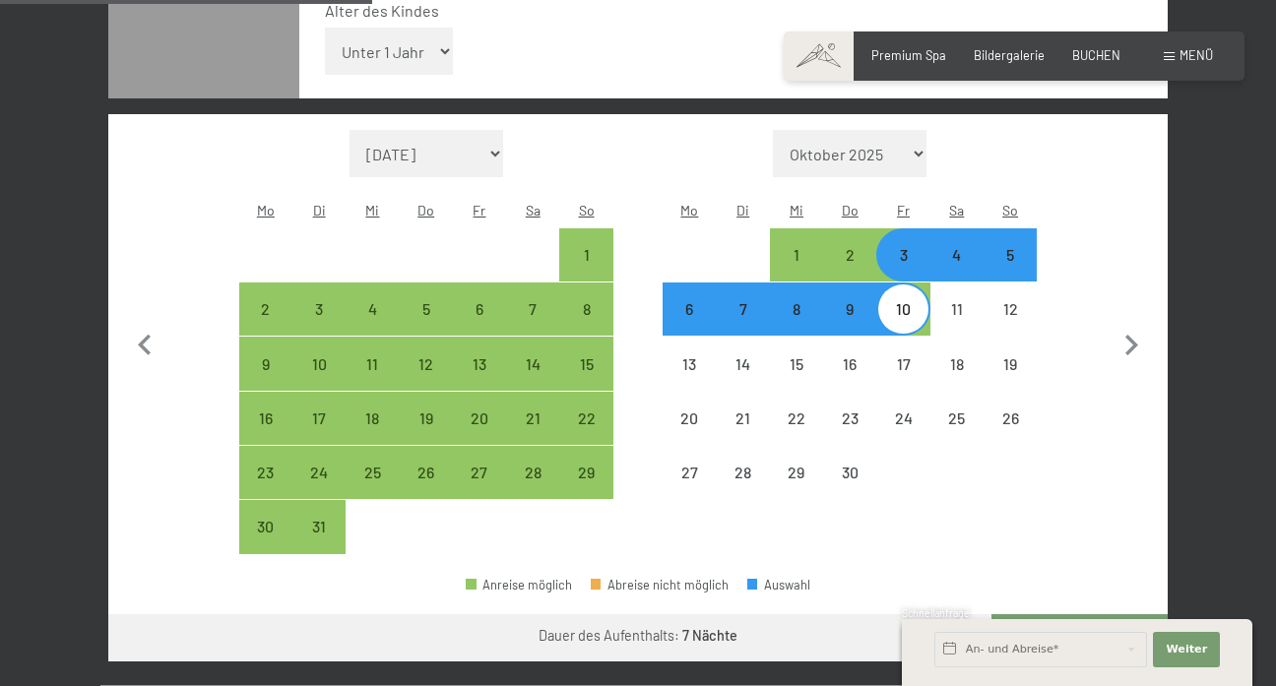
click at [701, 301] on div "6" at bounding box center [688, 325] width 49 height 49
select select "[DATE]"
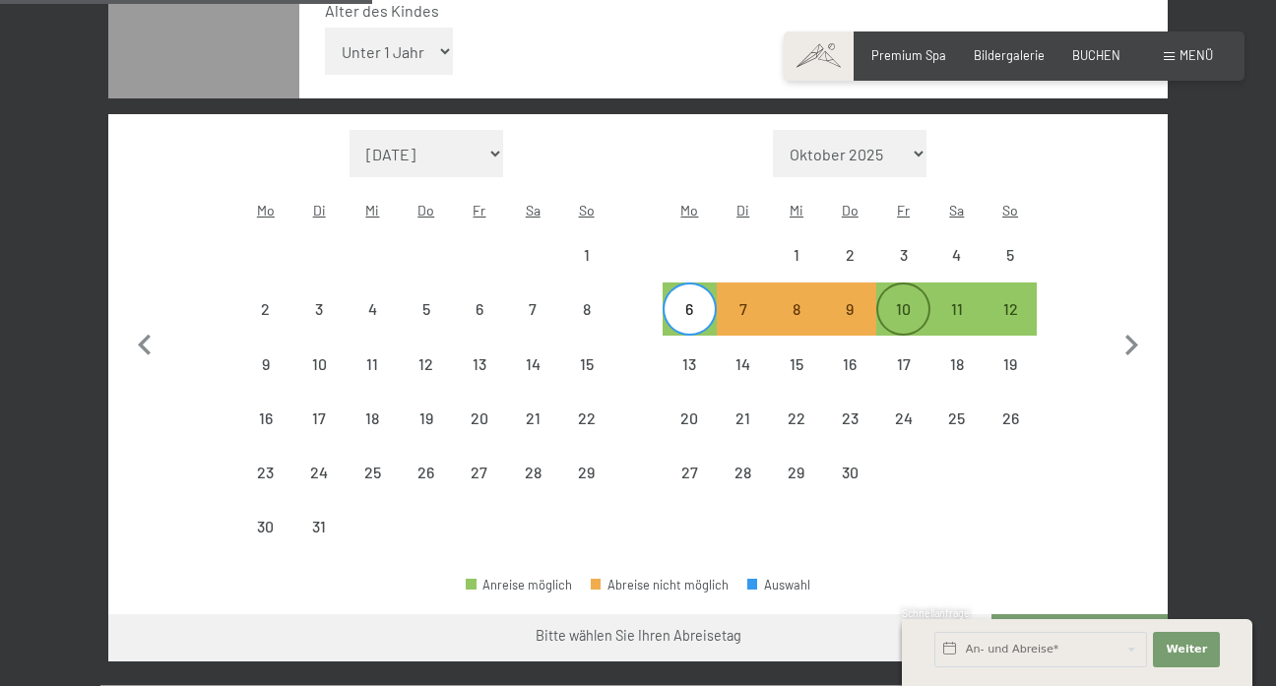
click at [909, 301] on div "10" at bounding box center [902, 325] width 49 height 49
select select "[DATE]"
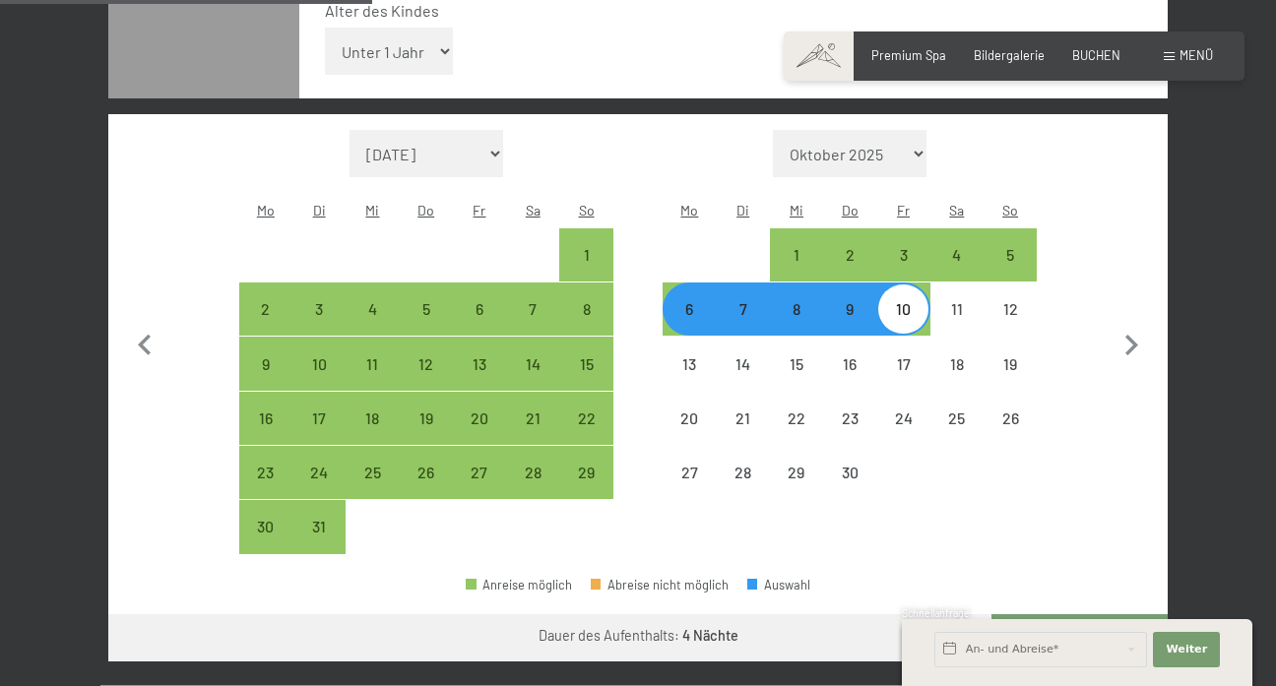
click at [1107, 614] on button "Weiter zu „Zimmer“" at bounding box center [1079, 637] width 176 height 47
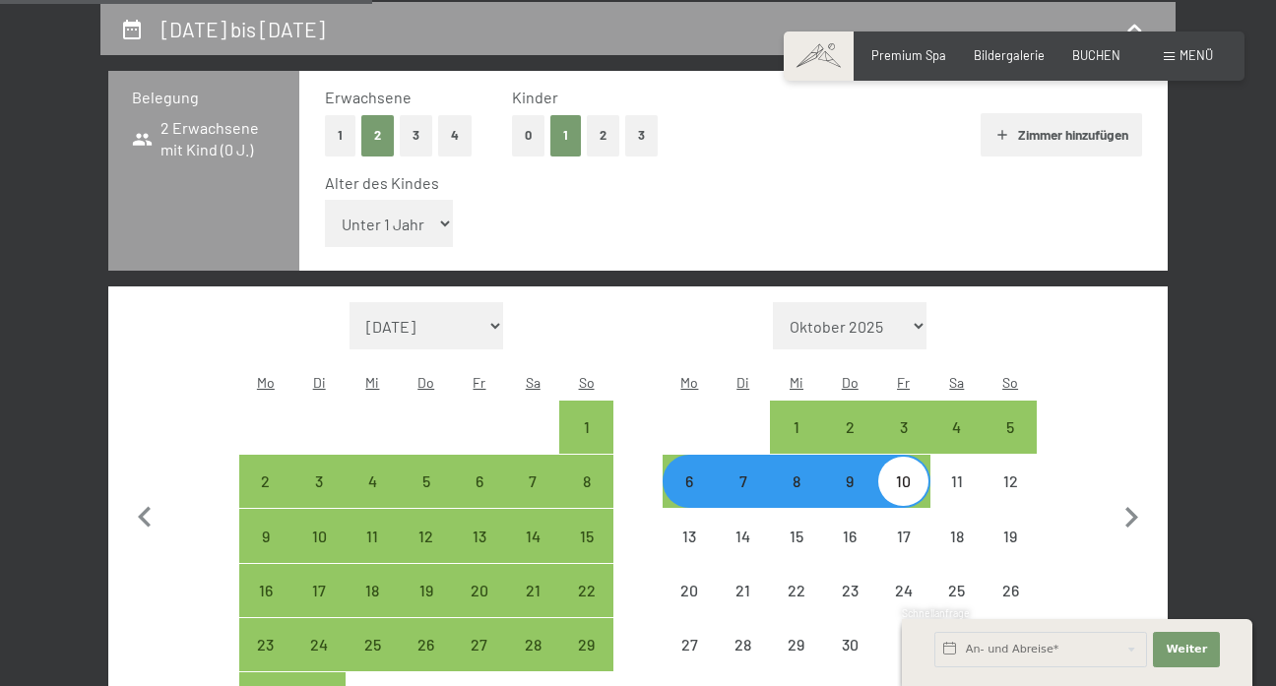
select select "[DATE]"
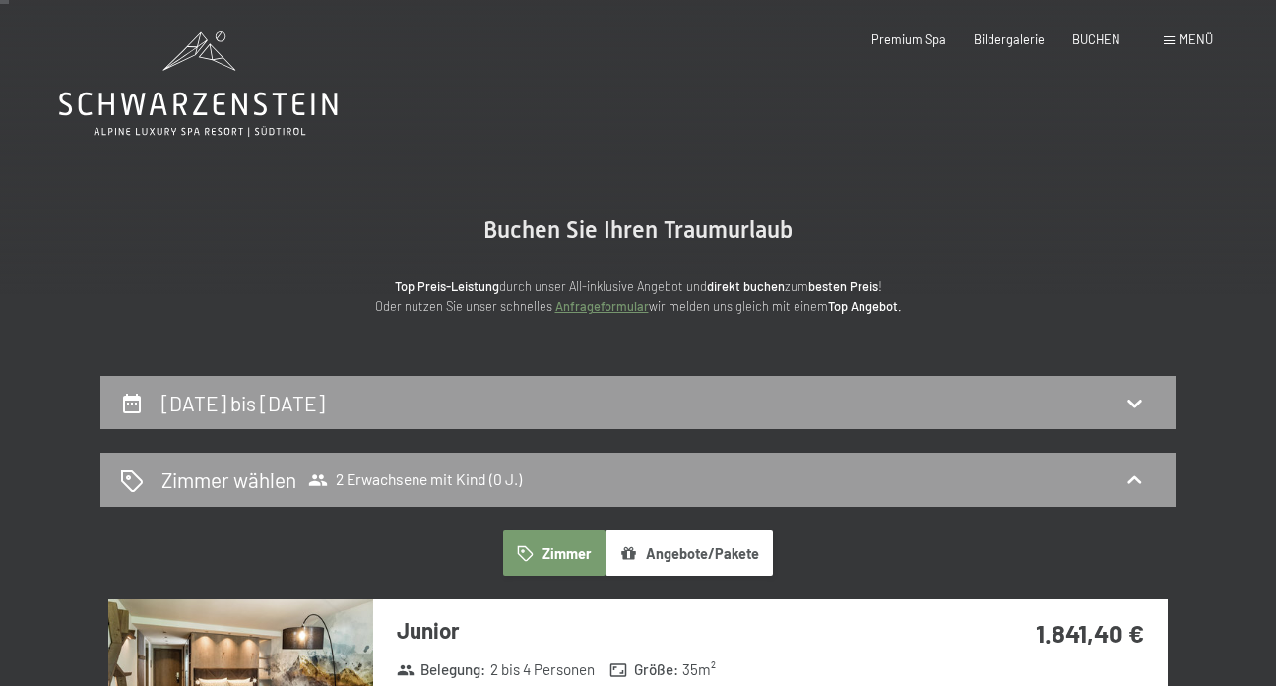
scroll to position [0, 0]
click at [654, 384] on div "[DATE] bis [DATE]" at bounding box center [637, 403] width 1075 height 54
select select "[DATE]"
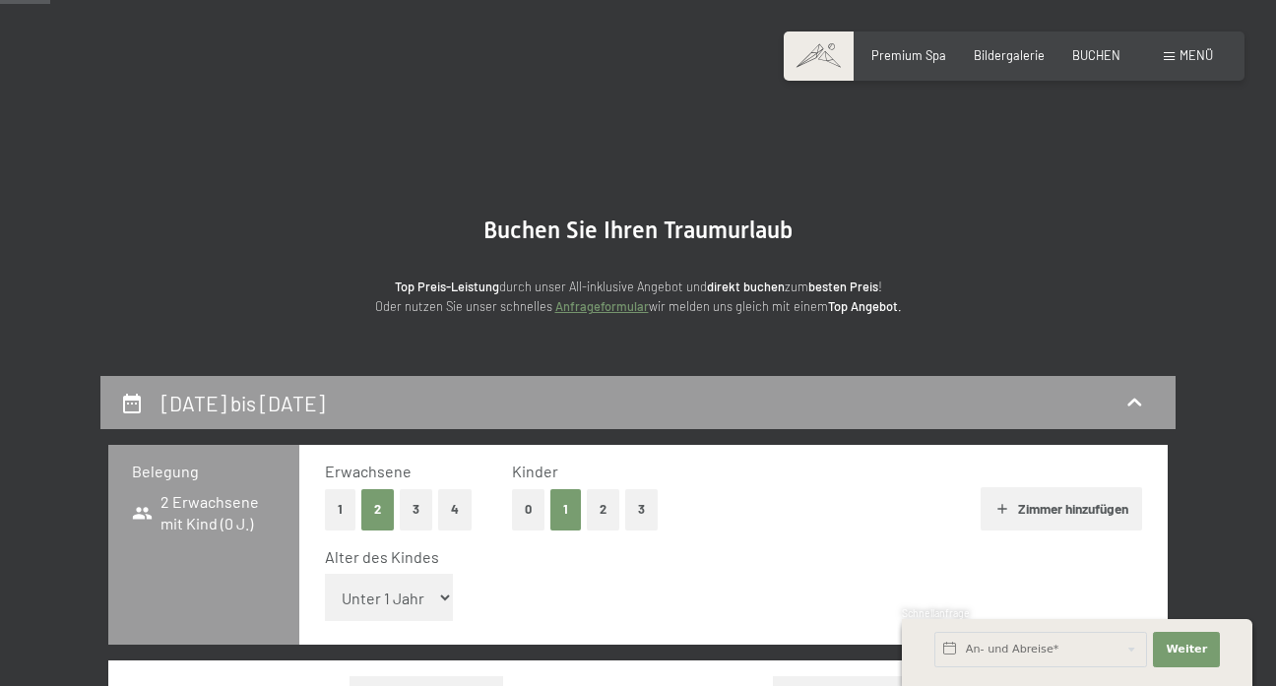
scroll to position [374, 0]
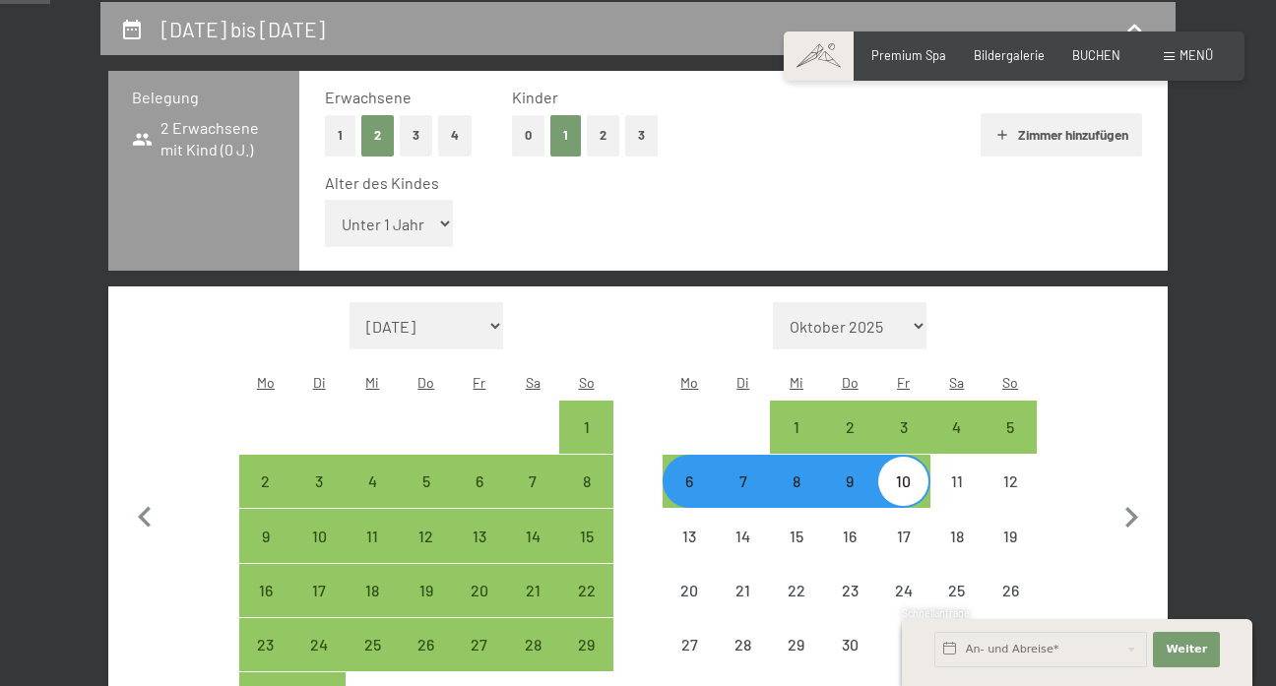
click at [529, 140] on button "0" at bounding box center [528, 135] width 32 height 40
select select "[DATE]"
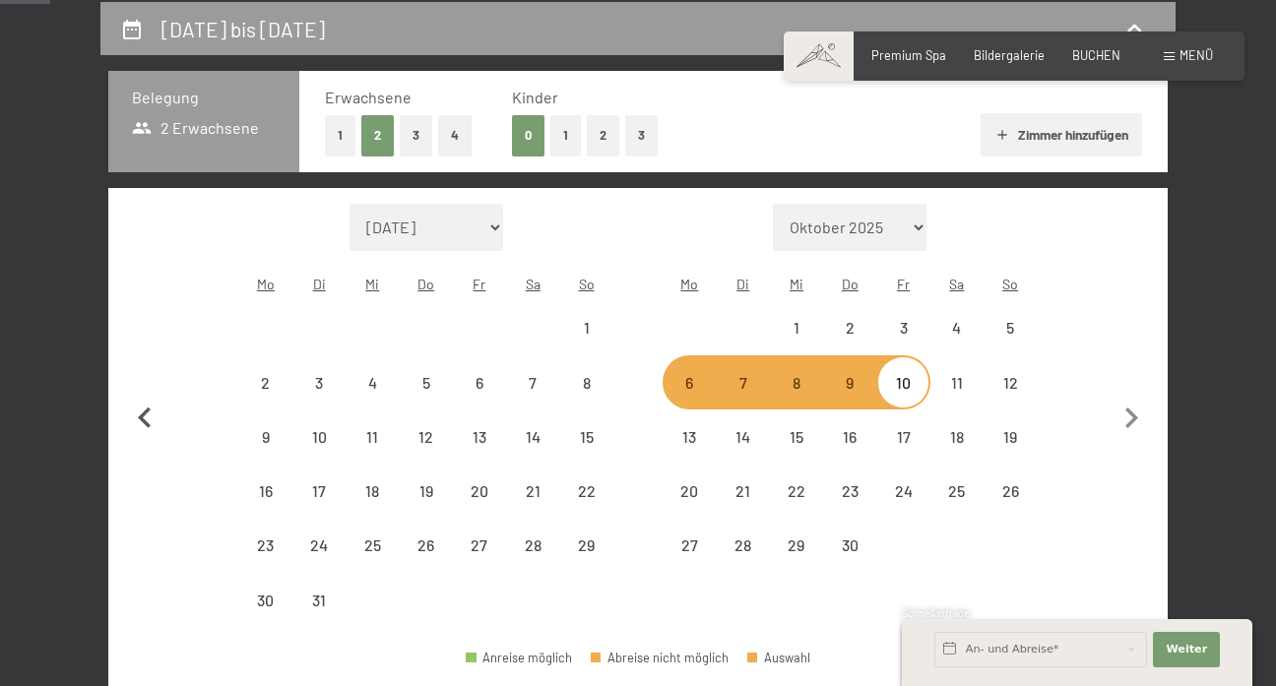
select select "[DATE]"
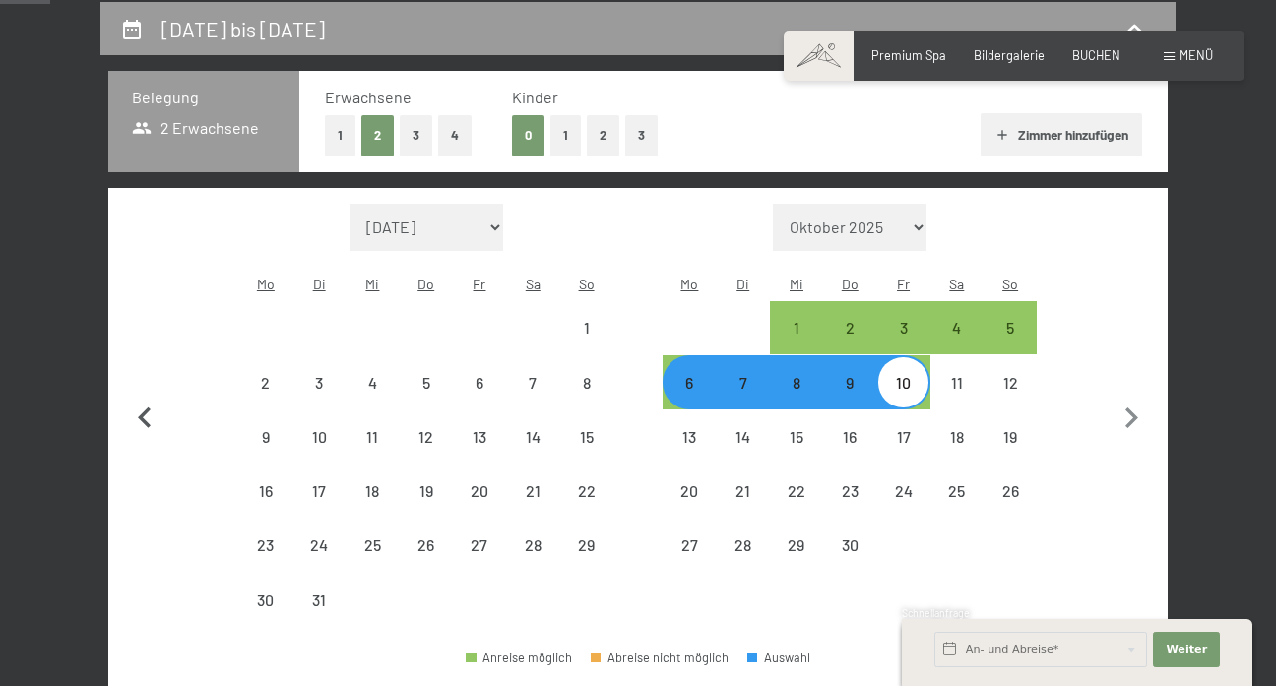
click at [141, 398] on icon "button" at bounding box center [144, 418] width 41 height 41
select select "[DATE]"
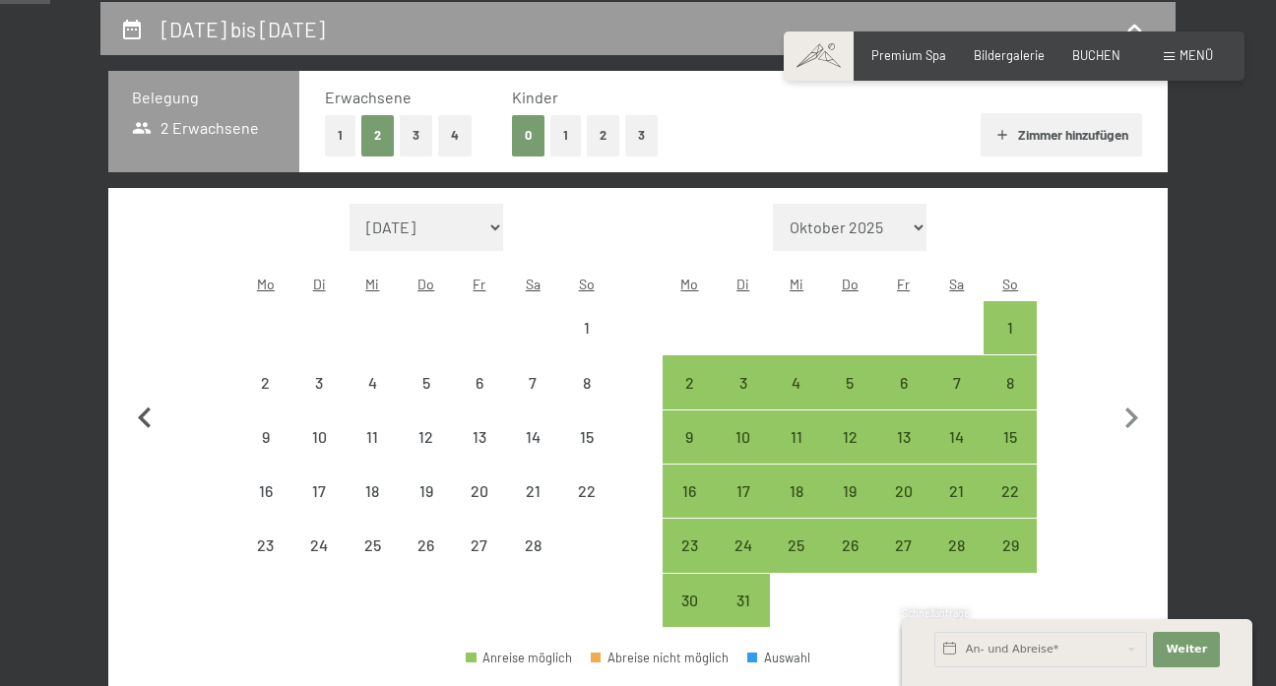
click at [141, 398] on icon "button" at bounding box center [144, 418] width 41 height 41
select select "[DATE]"
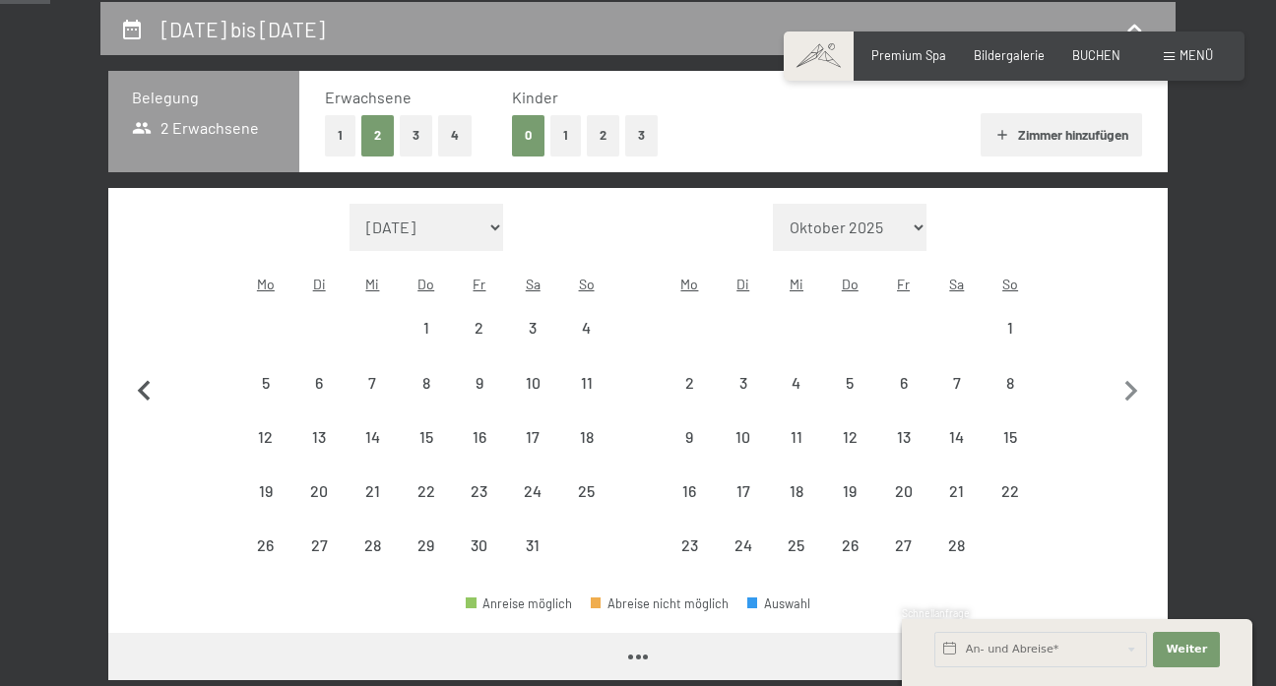
select select "[DATE]"
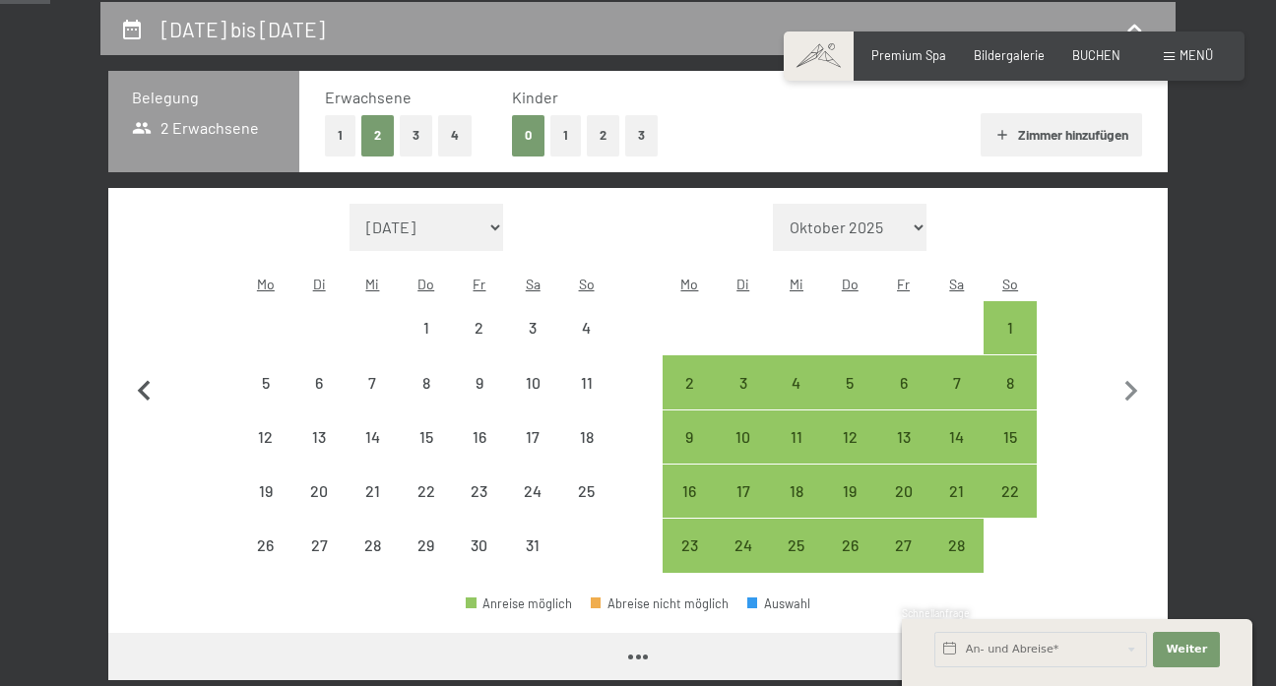
click at [141, 394] on icon "button" at bounding box center [144, 391] width 41 height 41
select select "[DATE]"
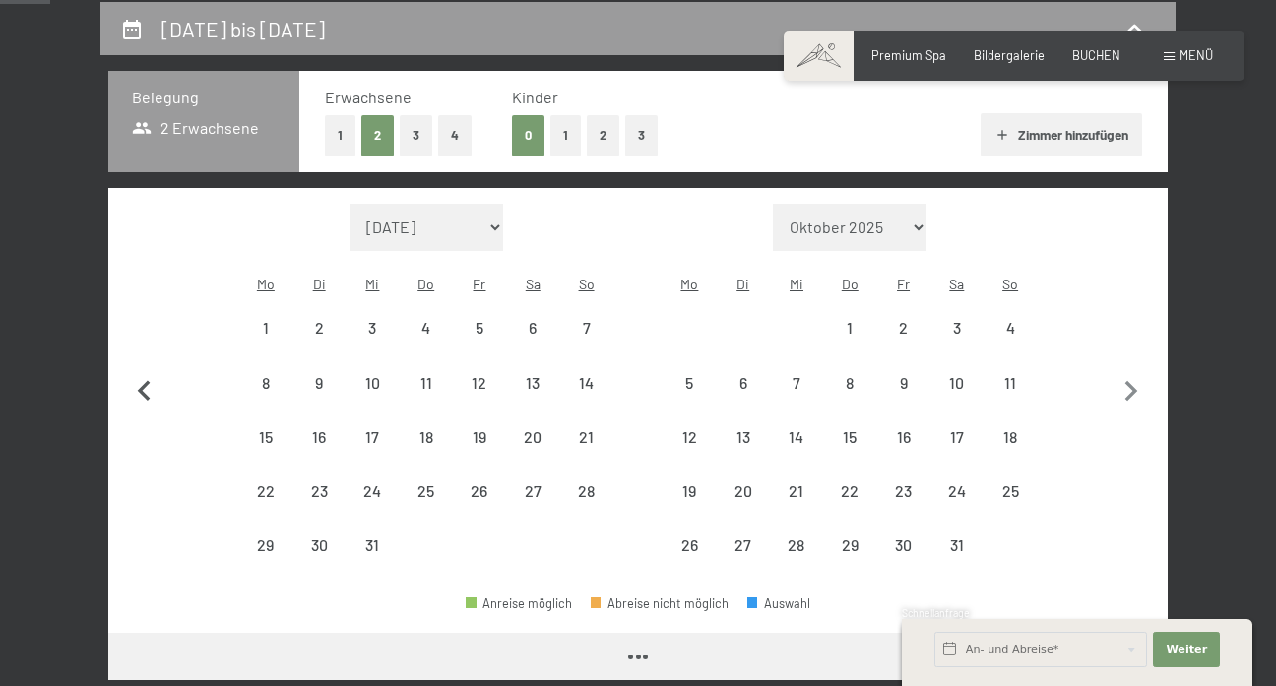
select select "[DATE]"
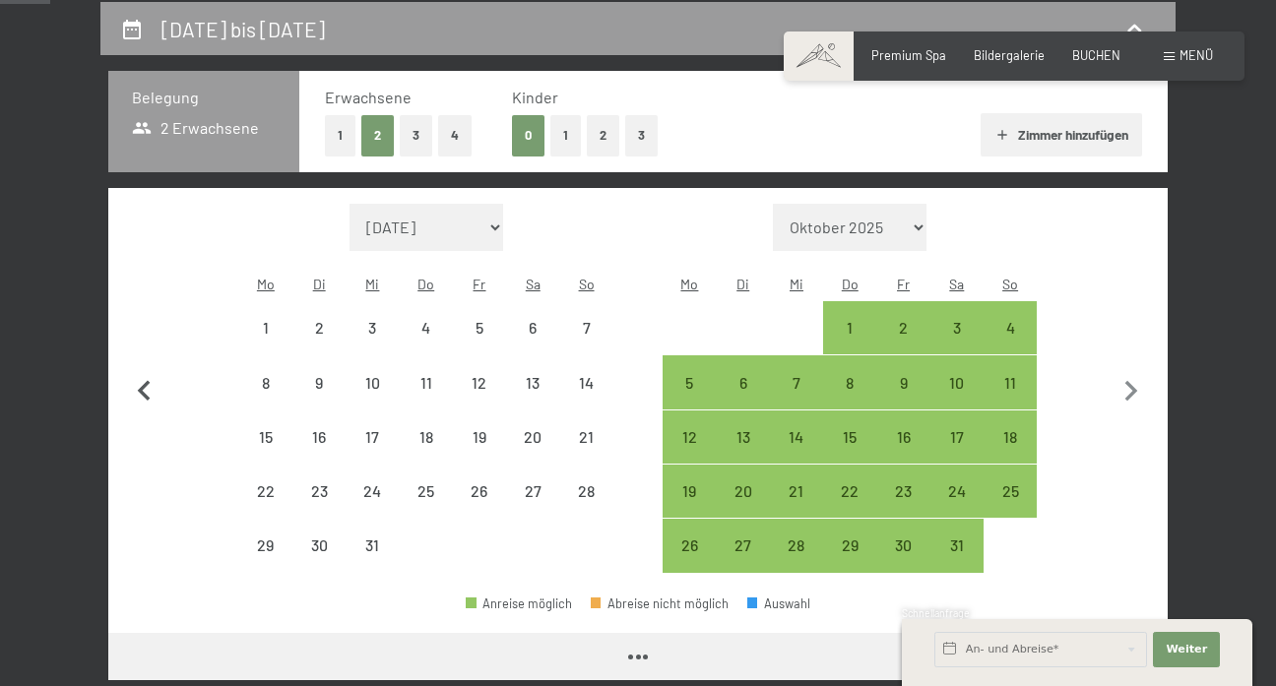
click at [141, 394] on icon "button" at bounding box center [144, 391] width 41 height 41
select select "[DATE]"
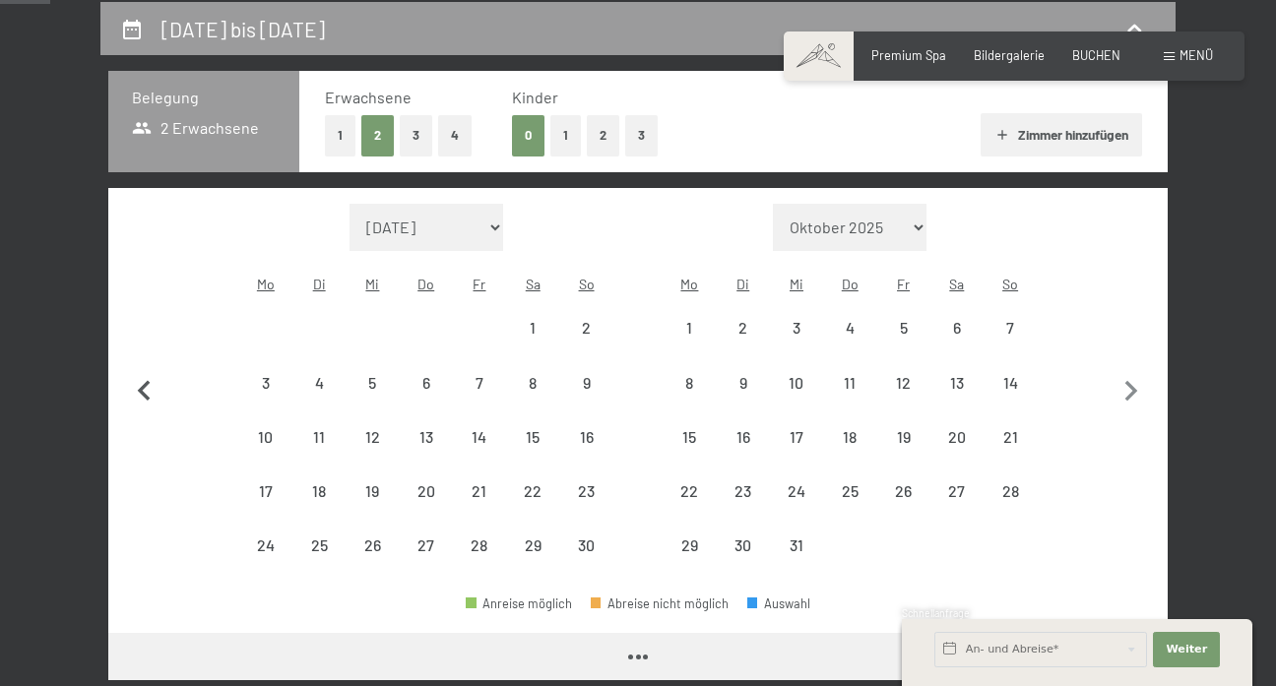
select select "[DATE]"
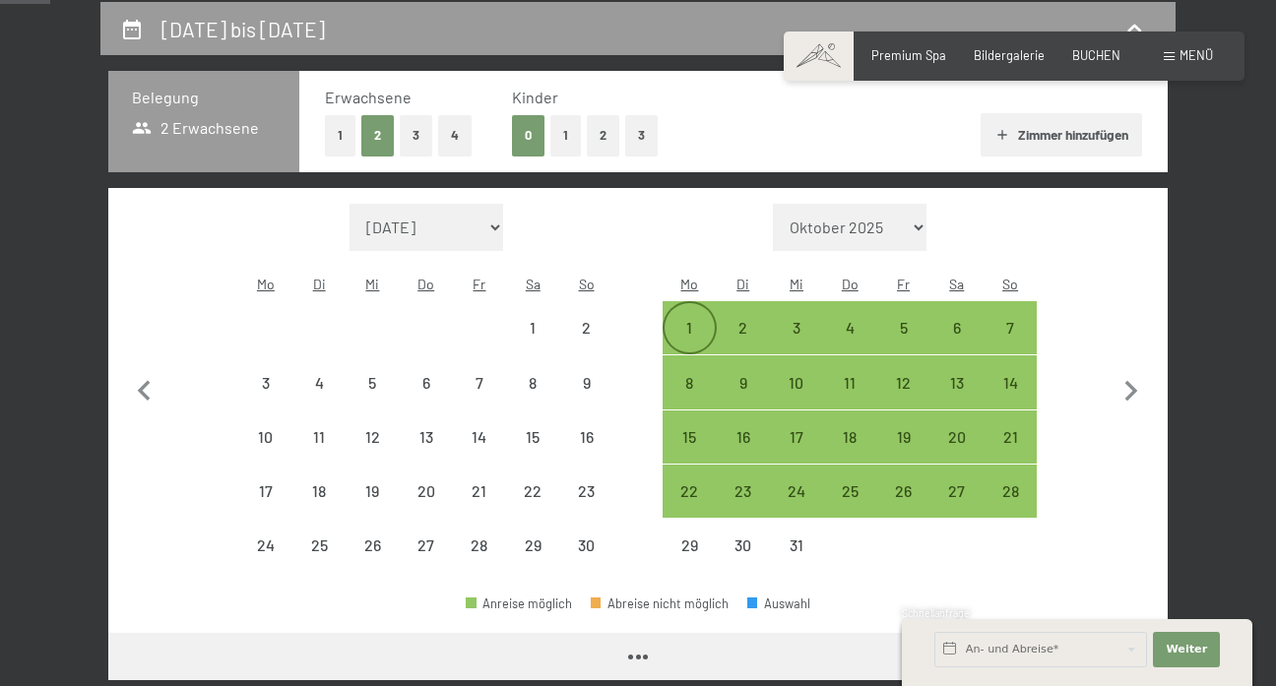
select select "[DATE]"
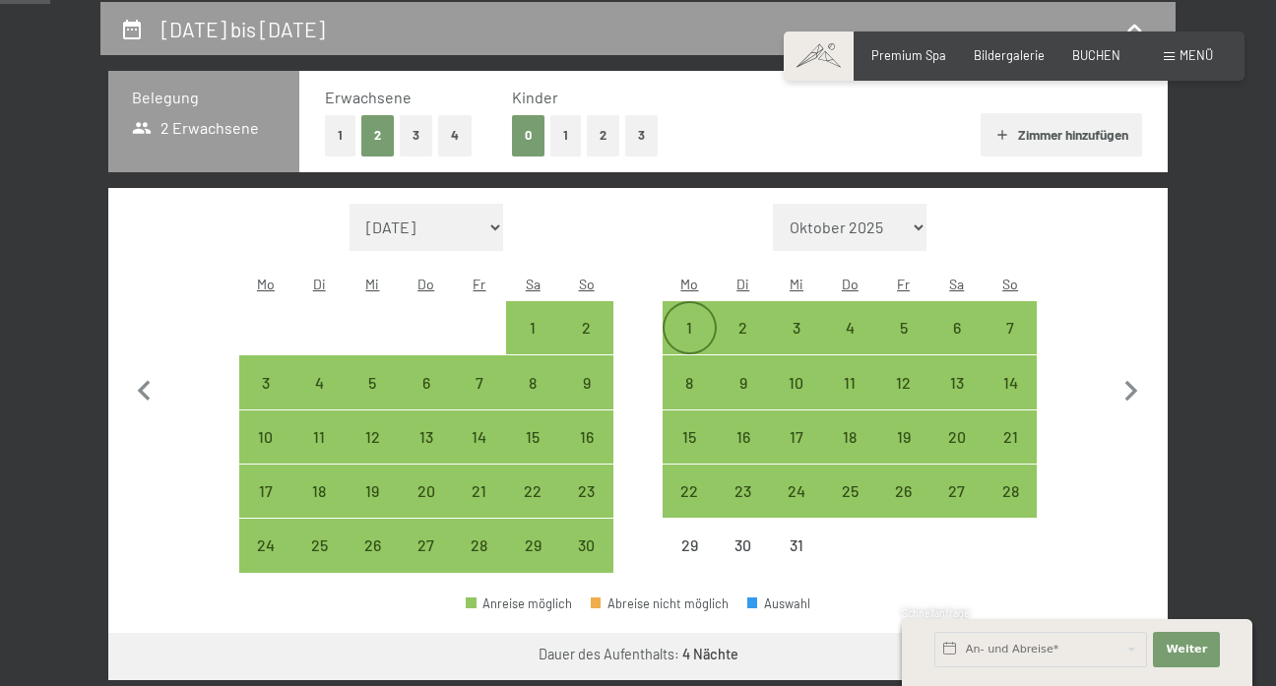
click at [697, 320] on div "1" at bounding box center [688, 344] width 49 height 49
select select "[DATE]"
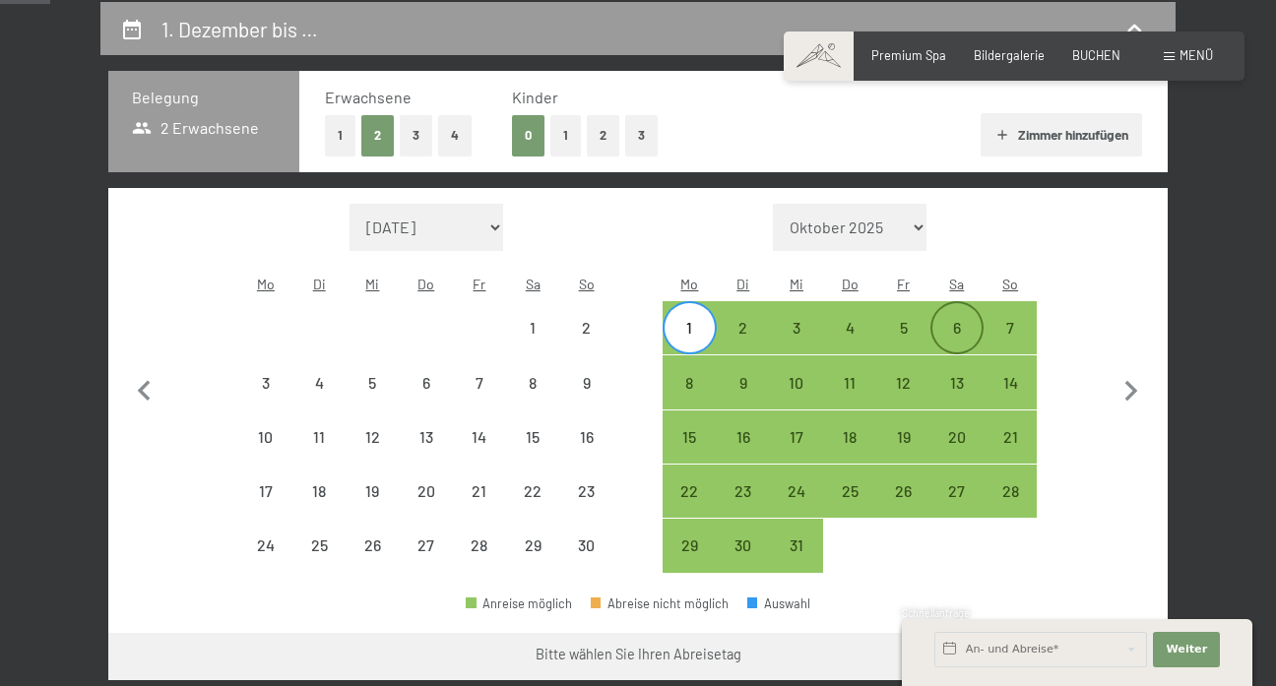
click at [933, 320] on div "6" at bounding box center [956, 344] width 49 height 49
select select "[DATE]"
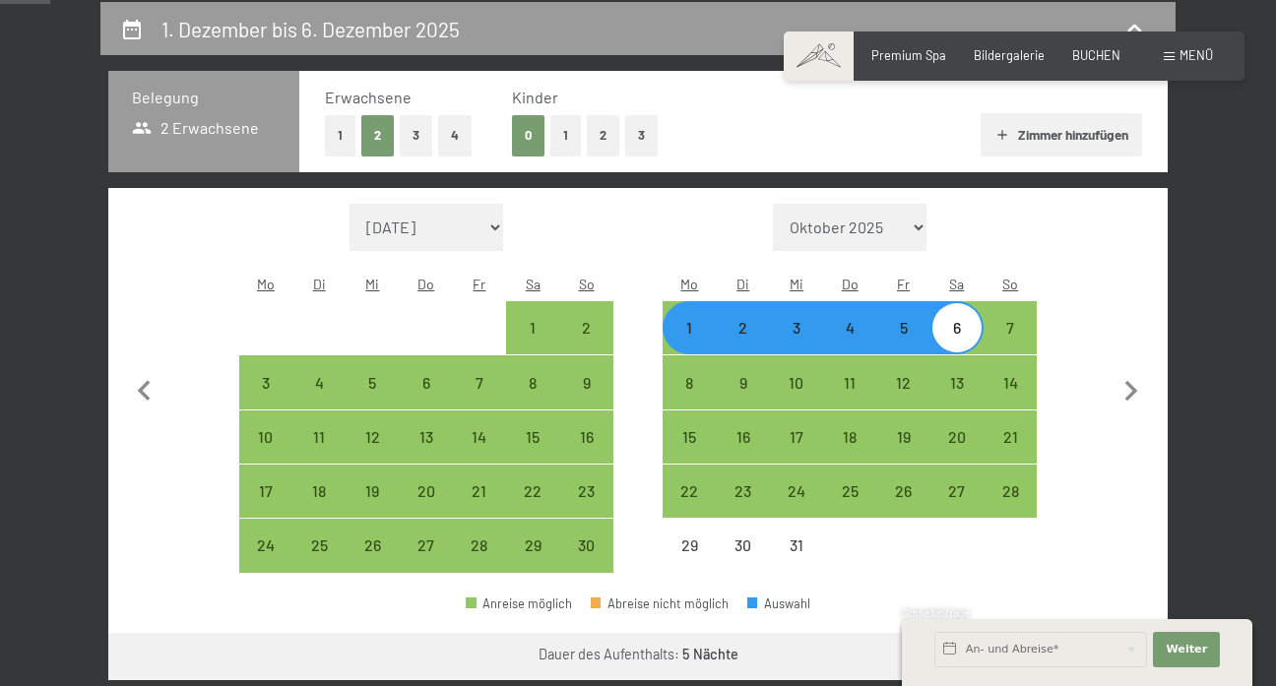
drag, startPoint x: 933, startPoint y: 298, endPoint x: 912, endPoint y: 298, distance: 20.7
click at [912, 301] on div "1 2 3 4 5 6 7" at bounding box center [849, 328] width 374 height 54
click at [682, 320] on div "1" at bounding box center [688, 344] width 49 height 49
select select "[DATE]"
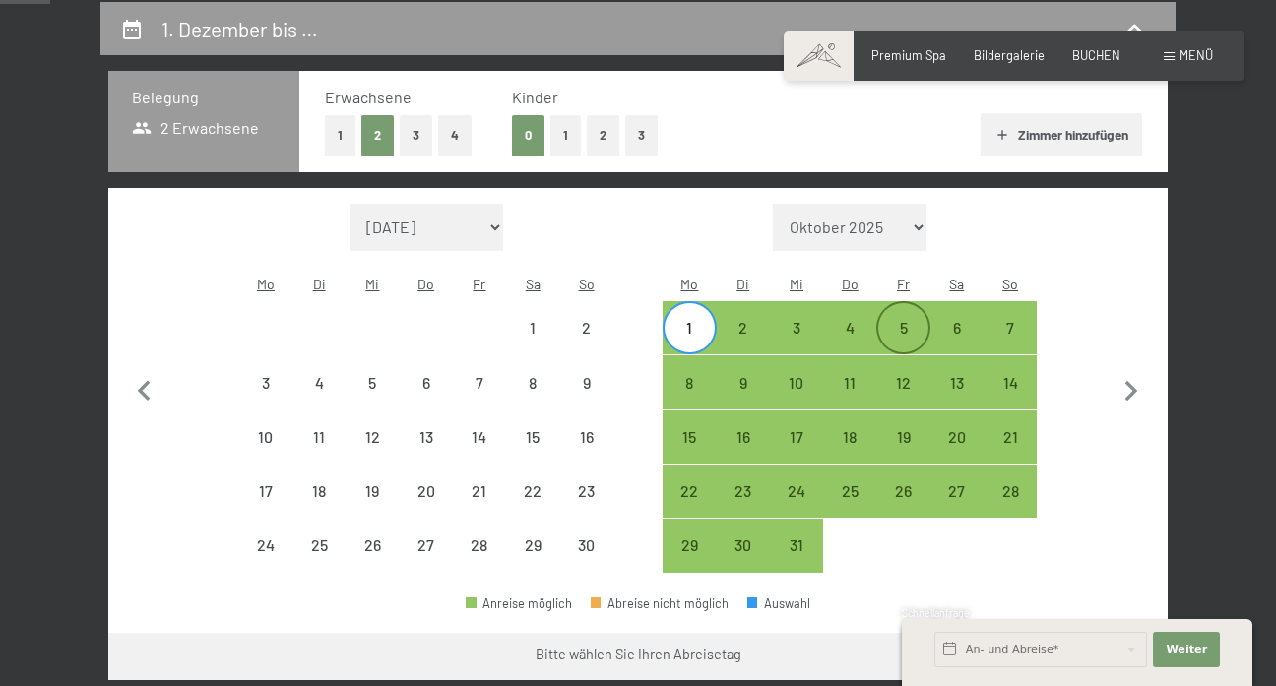
click at [908, 320] on div "5" at bounding box center [902, 344] width 49 height 49
select select "[DATE]"
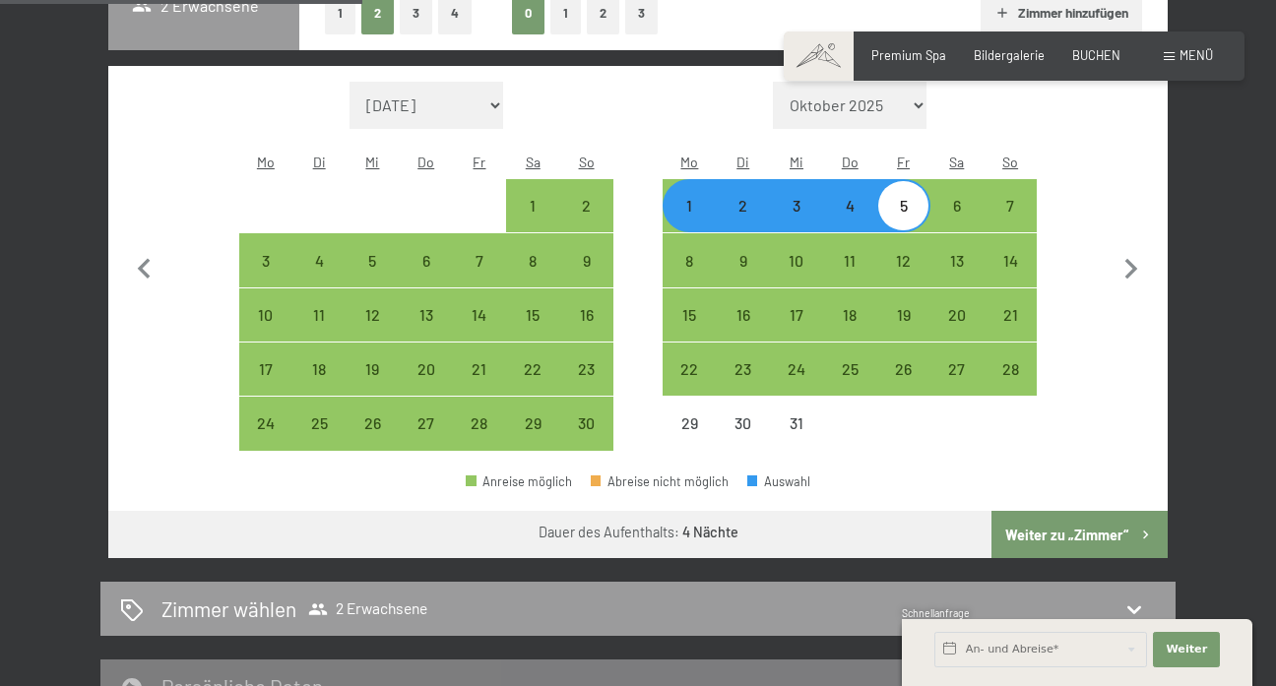
click at [1086, 511] on button "Weiter zu „Zimmer“" at bounding box center [1079, 534] width 176 height 47
select select "[DATE]"
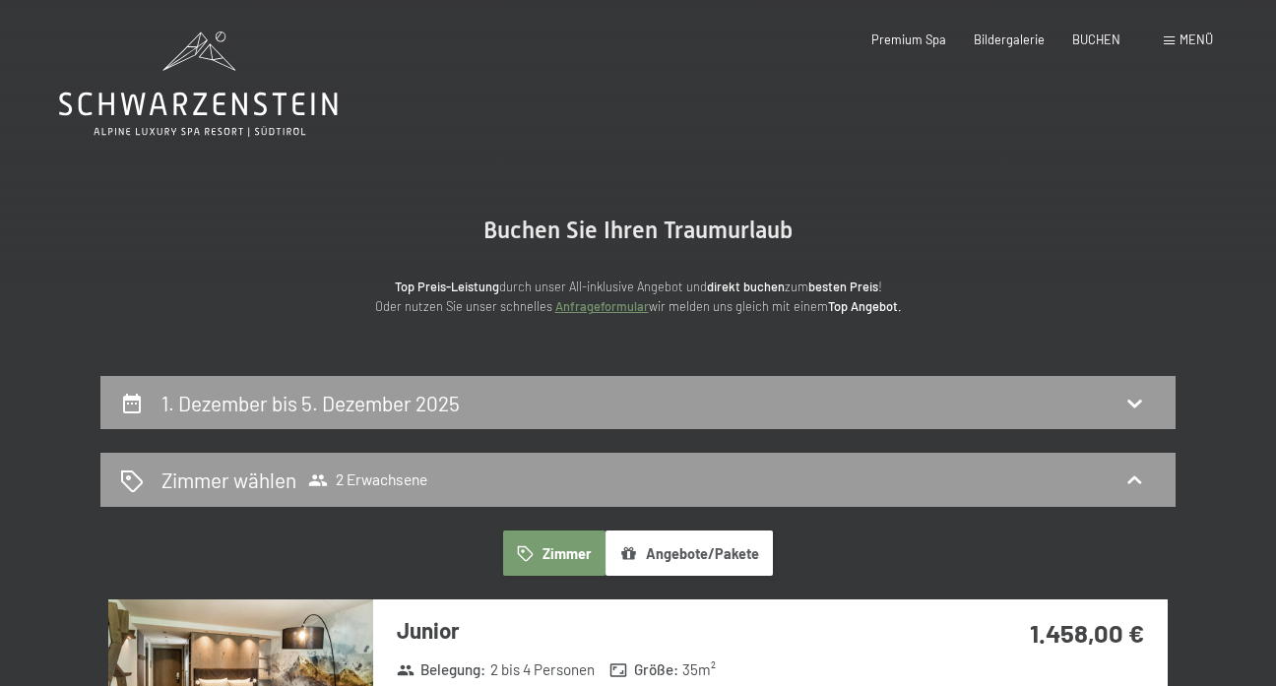
scroll to position [0, 0]
click at [700, 412] on div "1. Dezember bis 5. Dezember 2025" at bounding box center [637, 403] width 1035 height 29
select select "[DATE]"
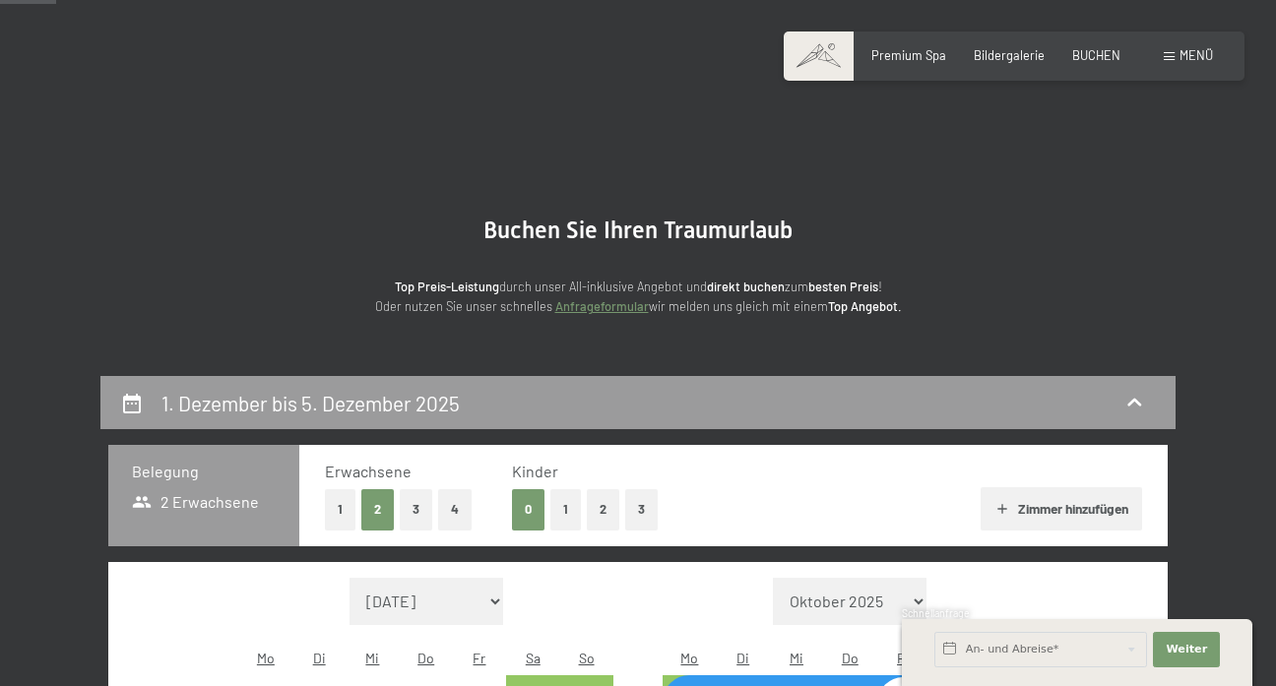
scroll to position [374, 0]
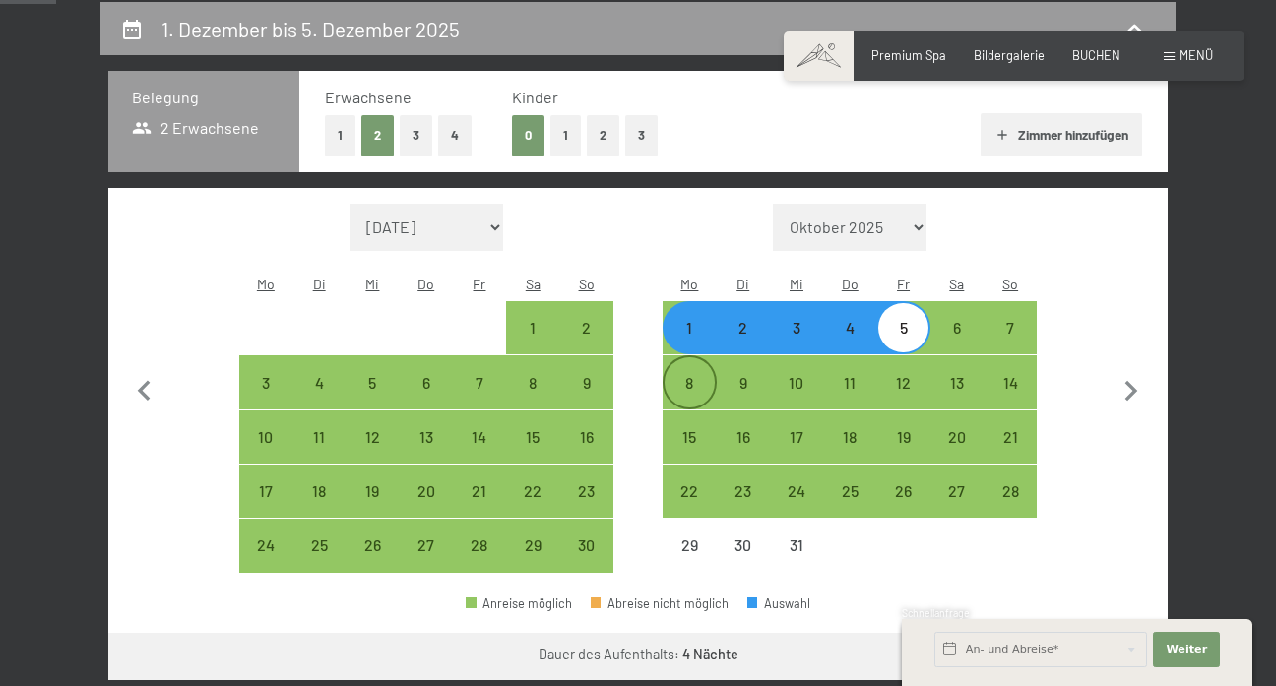
click at [692, 375] on div "8" at bounding box center [688, 399] width 49 height 49
select select "[DATE]"
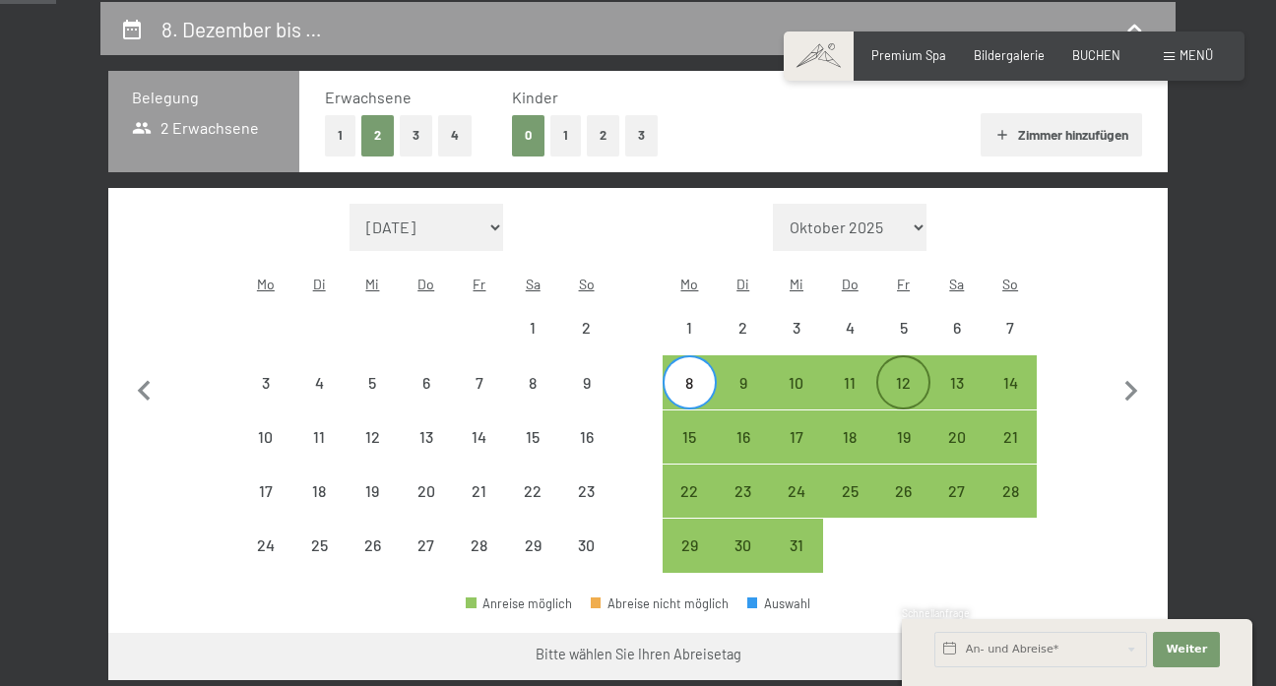
click at [898, 375] on div "12" at bounding box center [902, 399] width 49 height 49
select select "[DATE]"
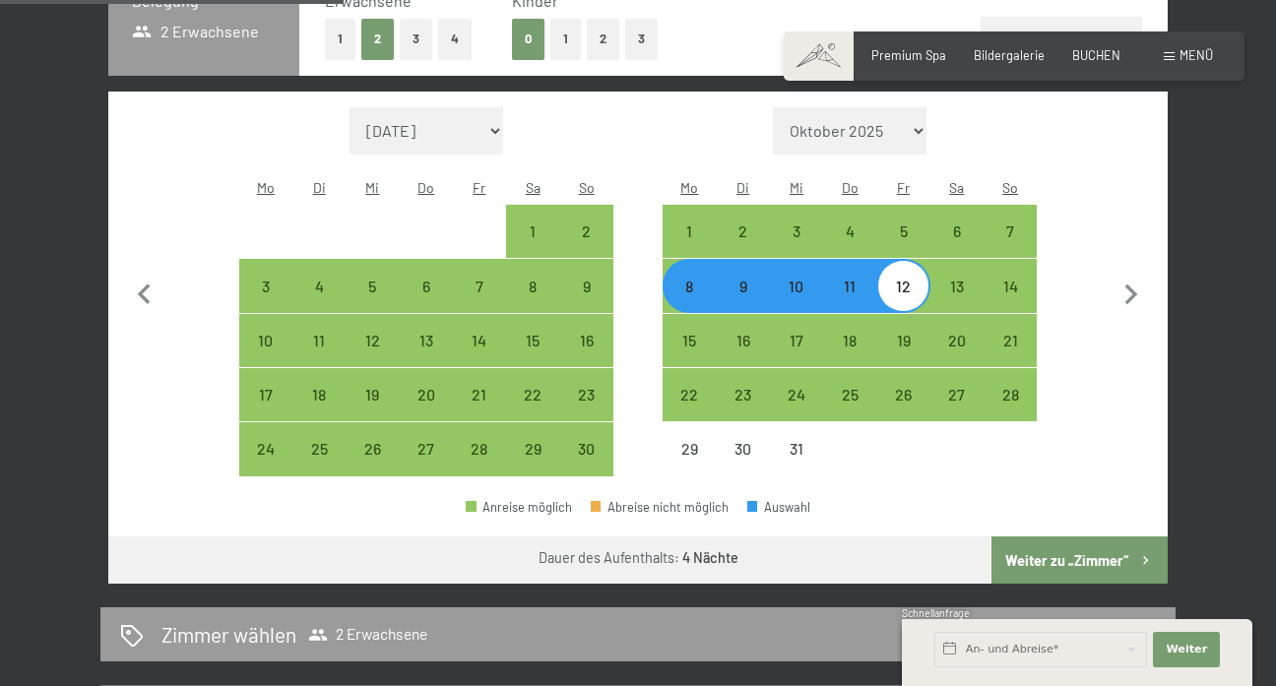
click at [1053, 536] on button "Weiter zu „Zimmer“" at bounding box center [1079, 559] width 176 height 47
select select "[DATE]"
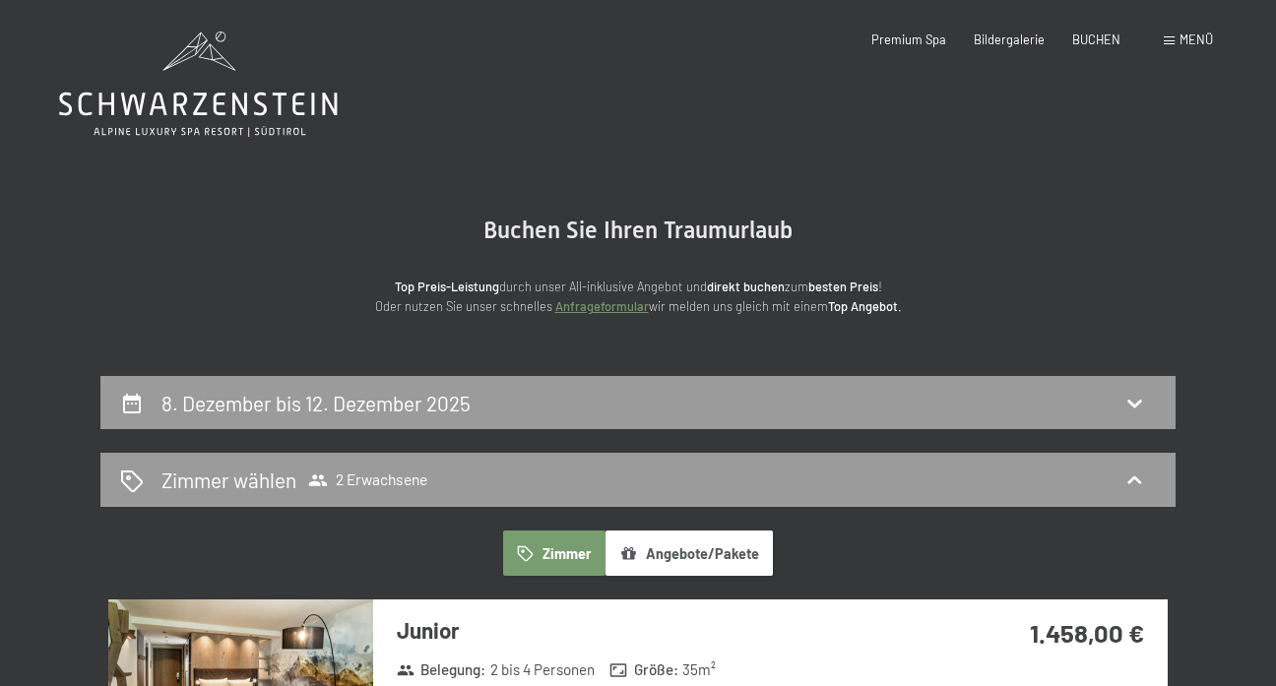
scroll to position [0, 0]
